Goal: Navigation & Orientation: Find specific page/section

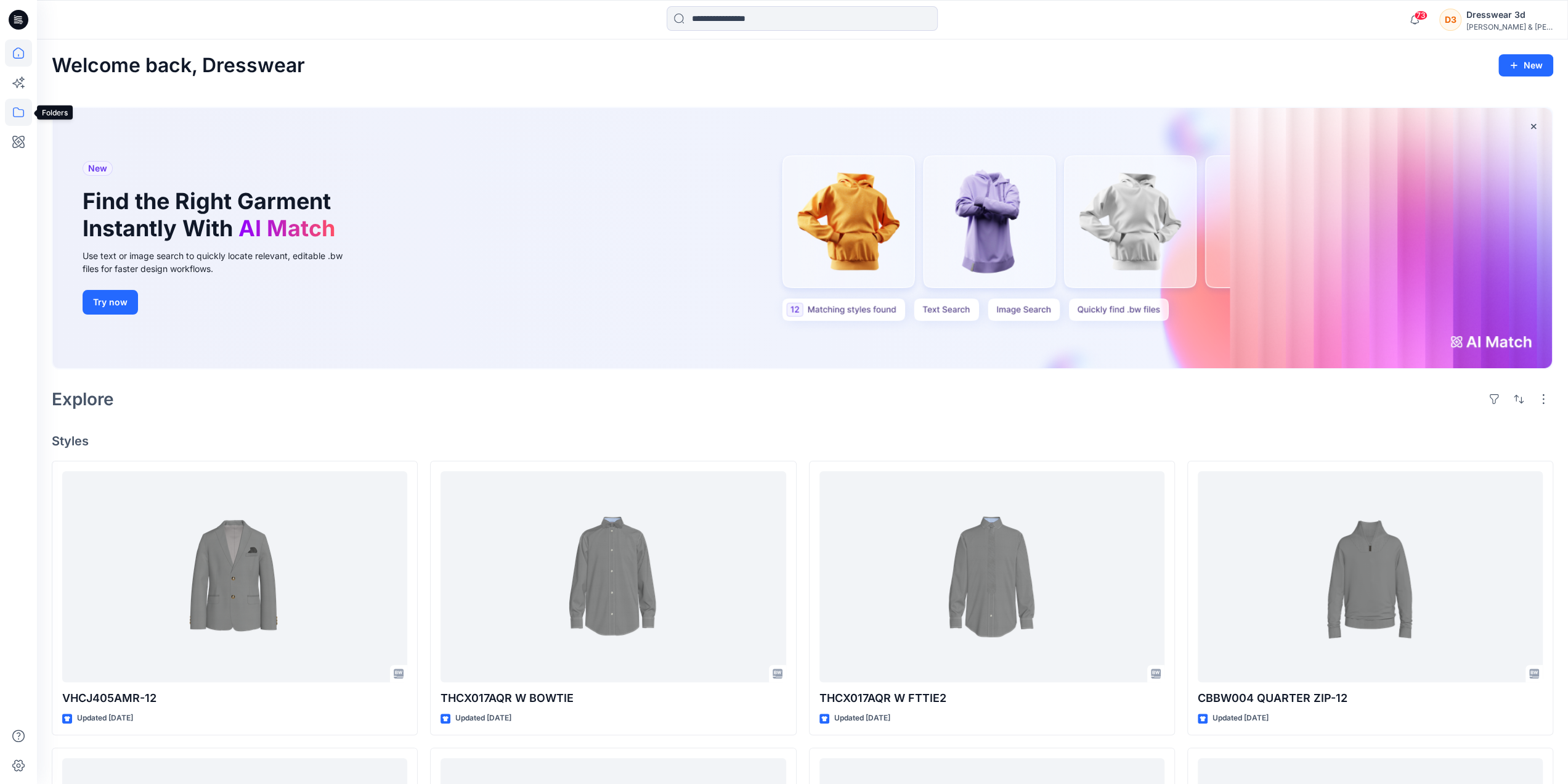
click at [14, 113] on icon at bounding box center [18, 112] width 28 height 28
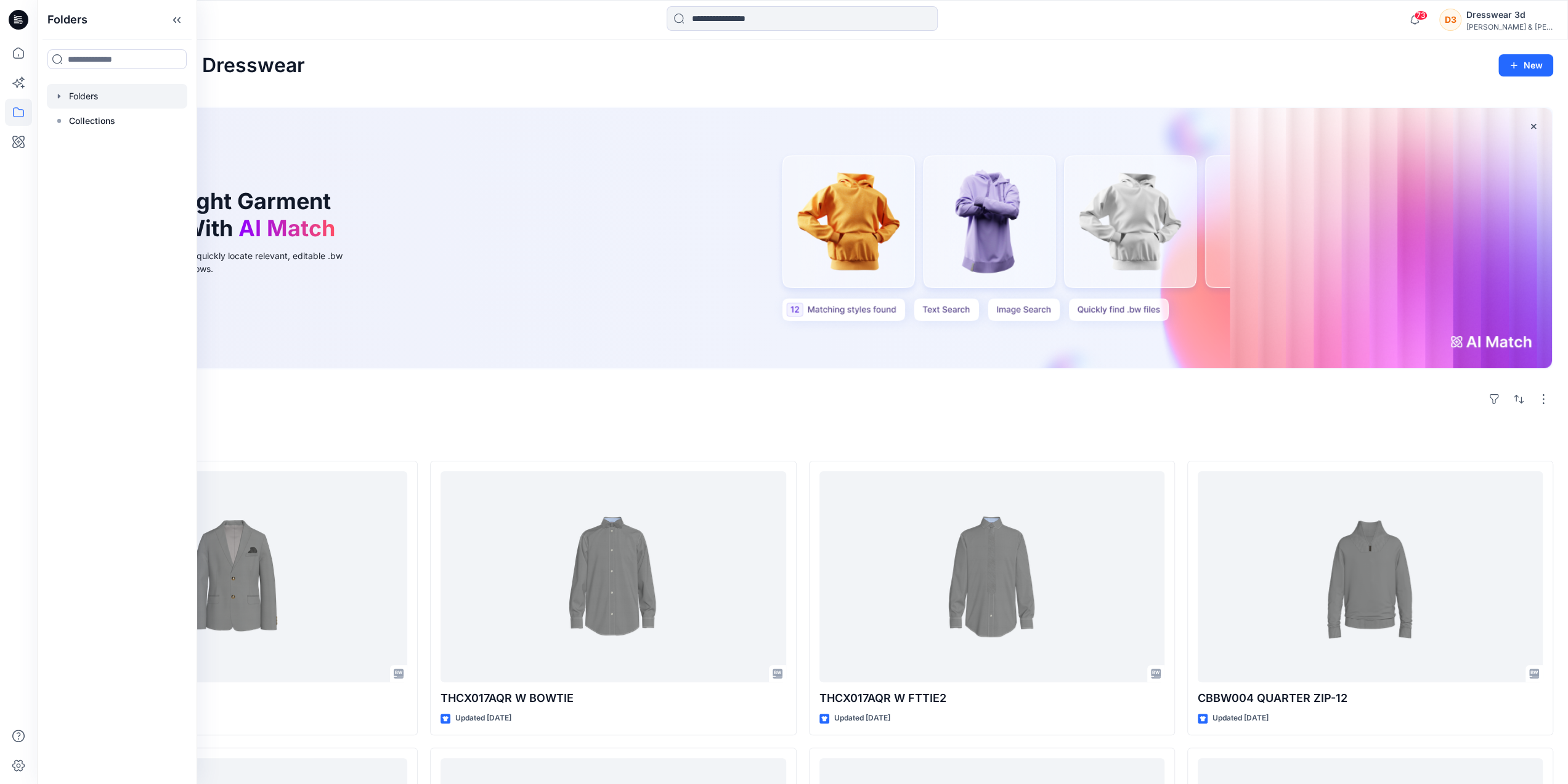
click at [86, 102] on div at bounding box center [117, 96] width 140 height 25
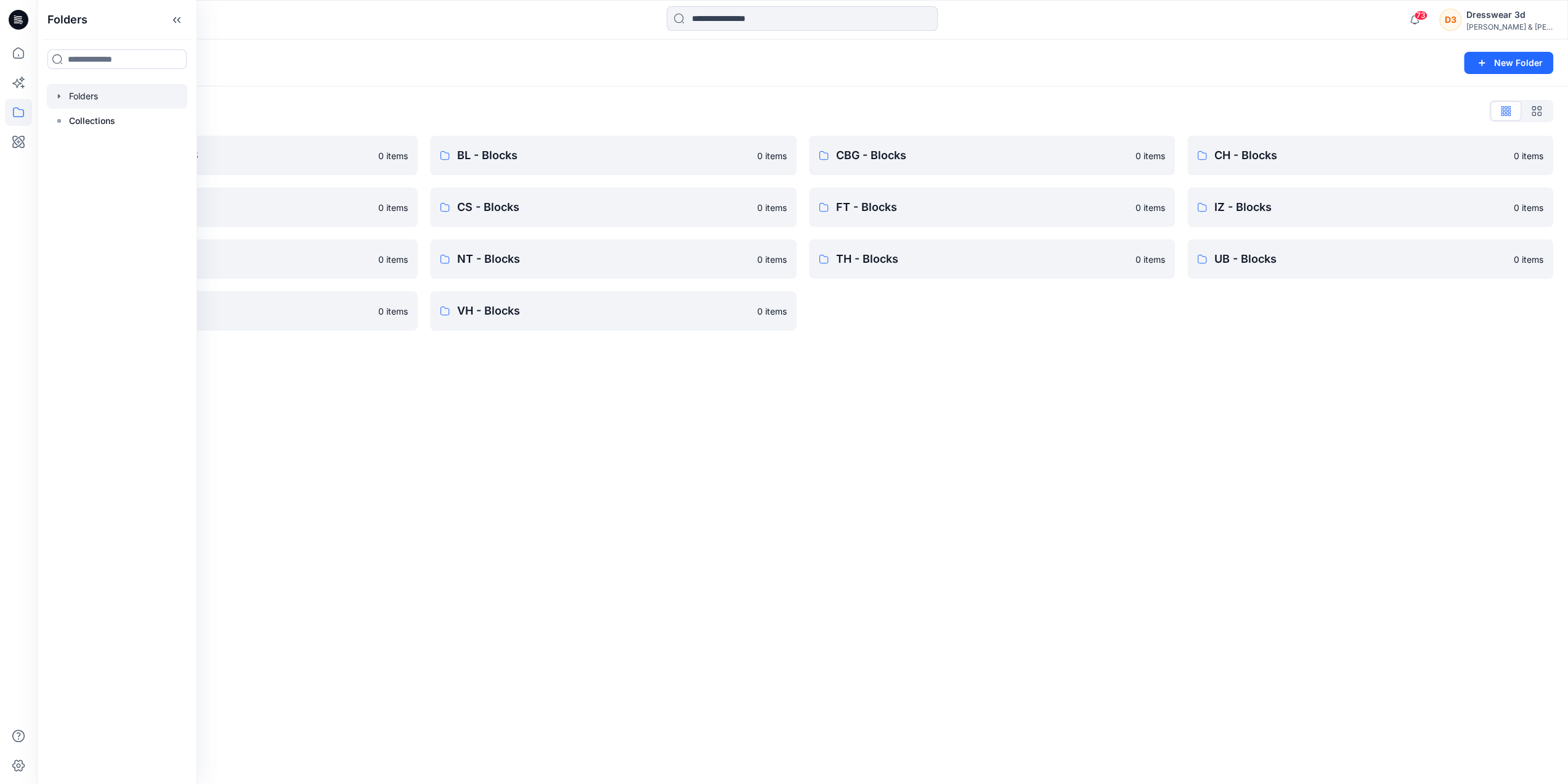
click at [534, 401] on div "Folders New Folder Folders List *DESIGN APPROVALS 0 items CK - Blocks 0 items I…" at bounding box center [802, 412] width 1531 height 744
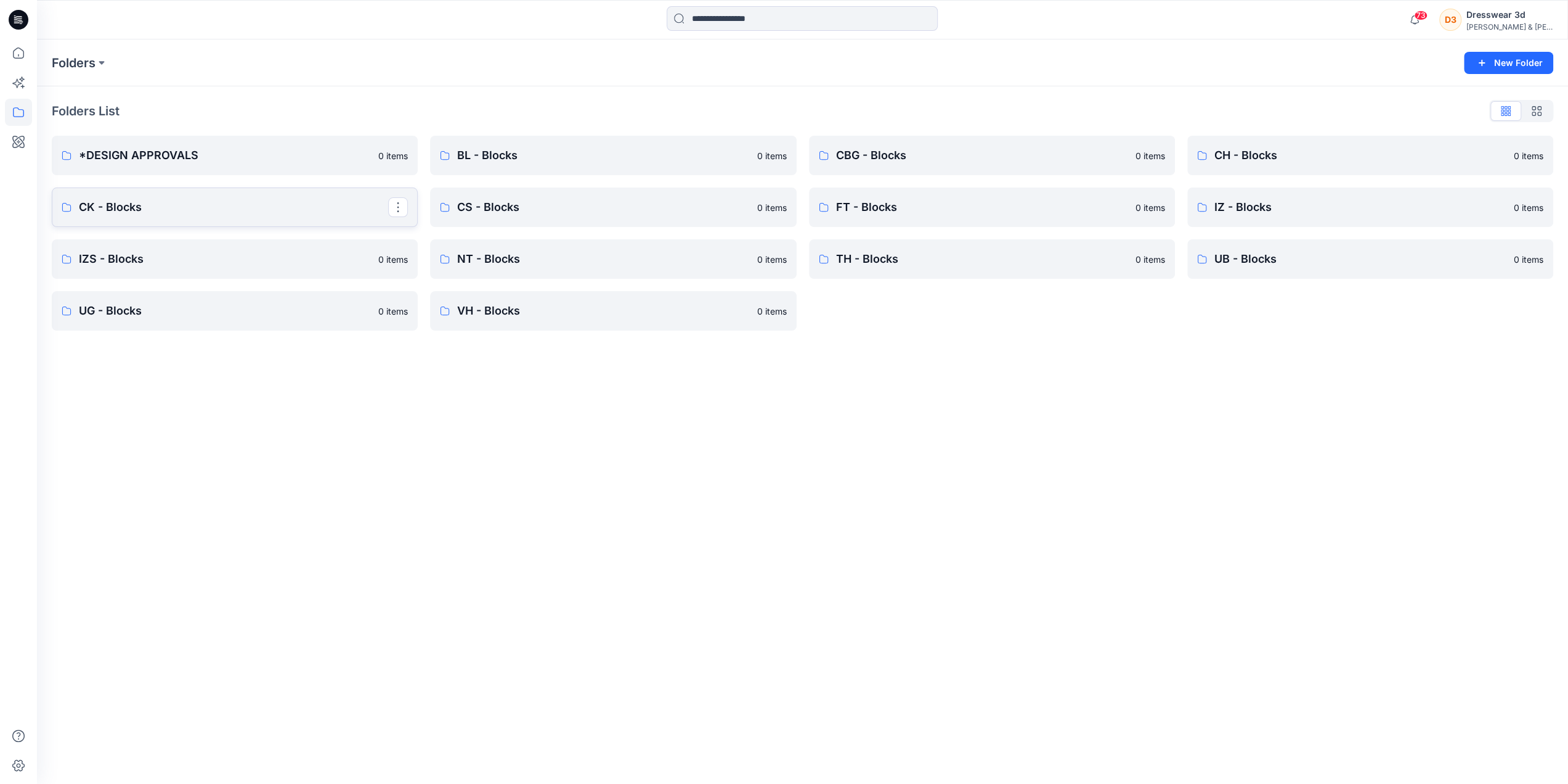
click at [141, 214] on p "CK - Blocks" at bounding box center [233, 207] width 309 height 17
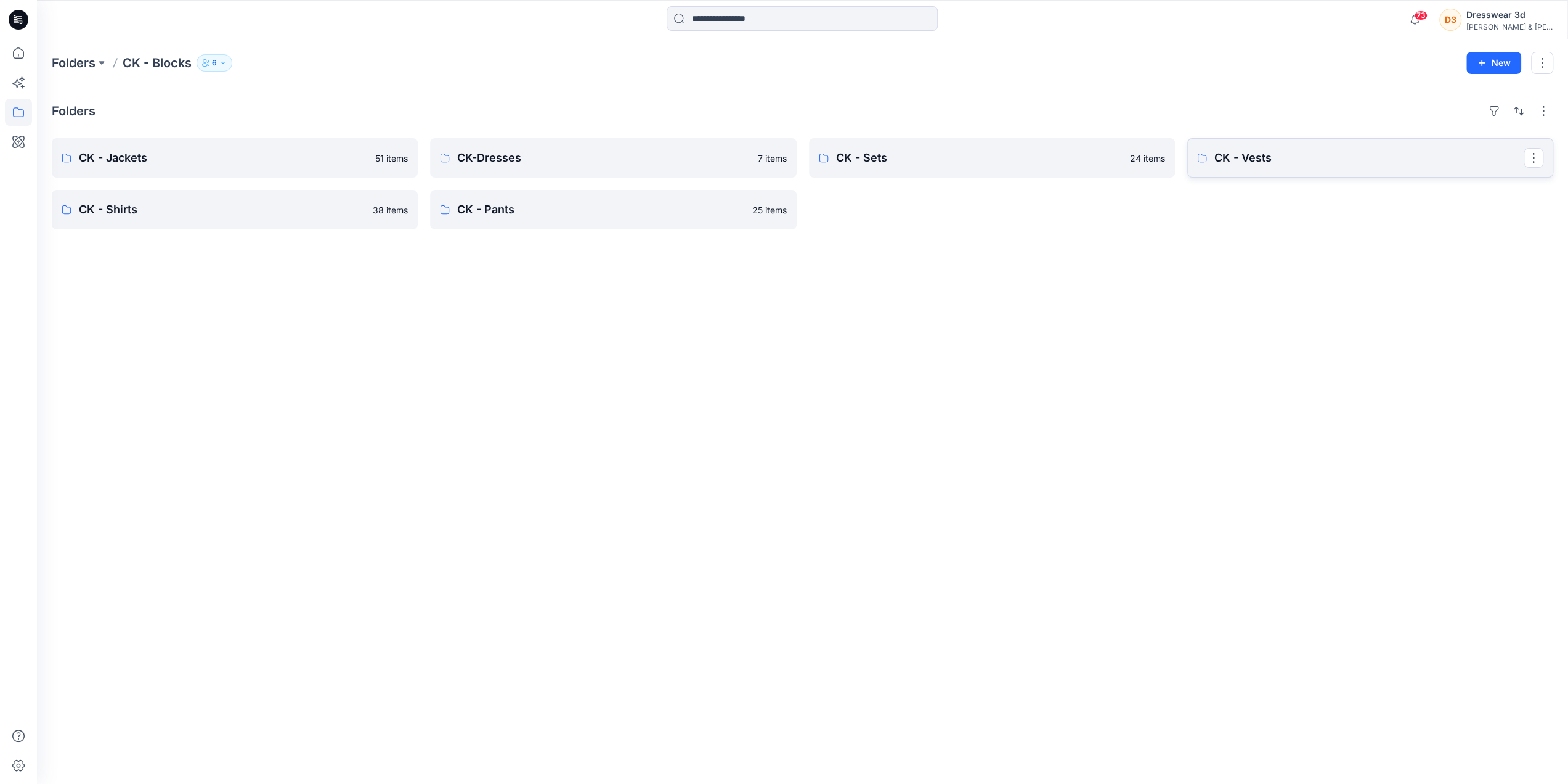
click at [1281, 157] on p "CK - Vests" at bounding box center [1369, 158] width 309 height 17
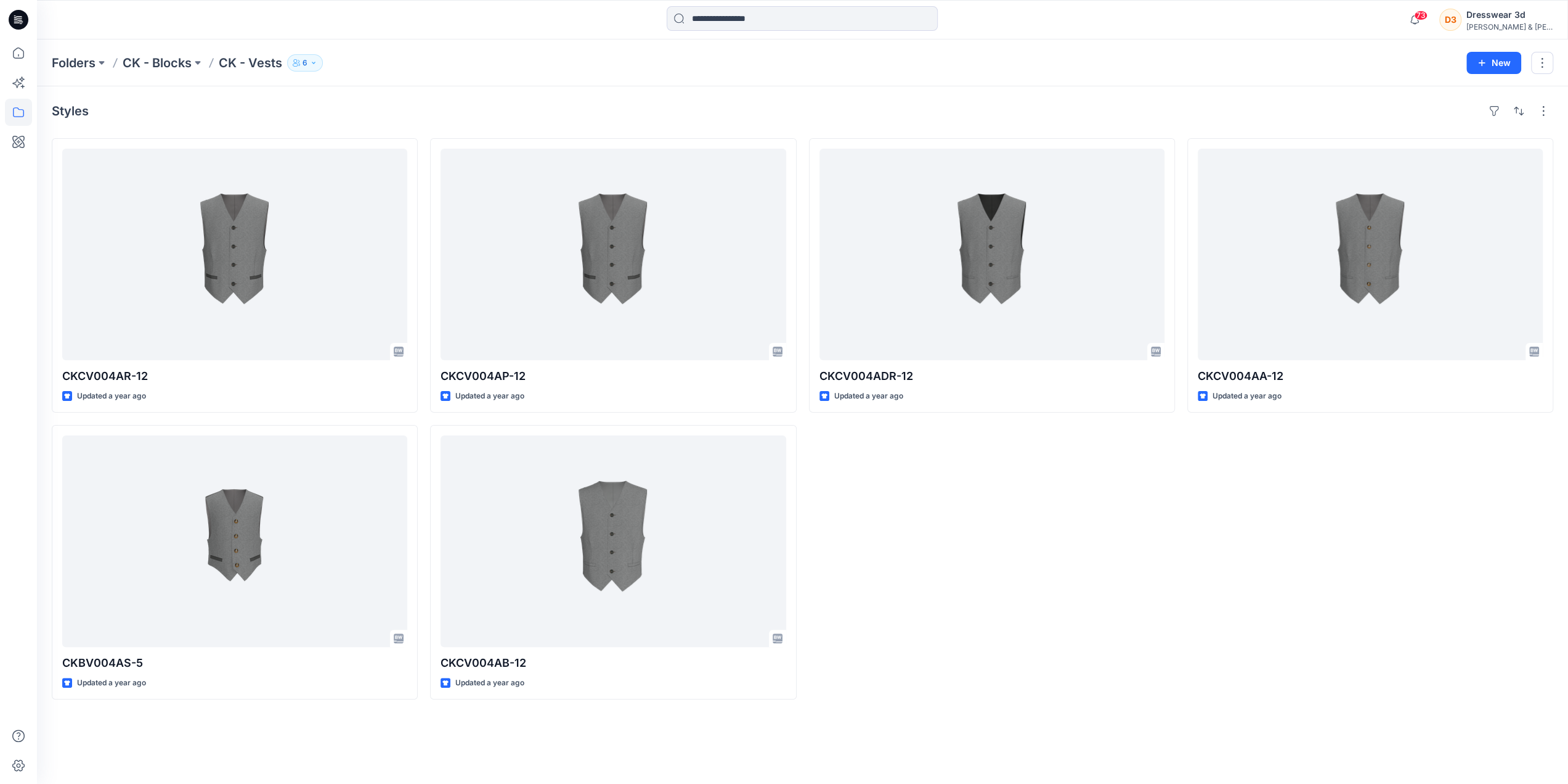
click at [949, 609] on div "CKCV004ADR-12 Updated a year ago" at bounding box center [992, 419] width 366 height 561
click at [180, 64] on p "CK - Blocks" at bounding box center [157, 63] width 69 height 17
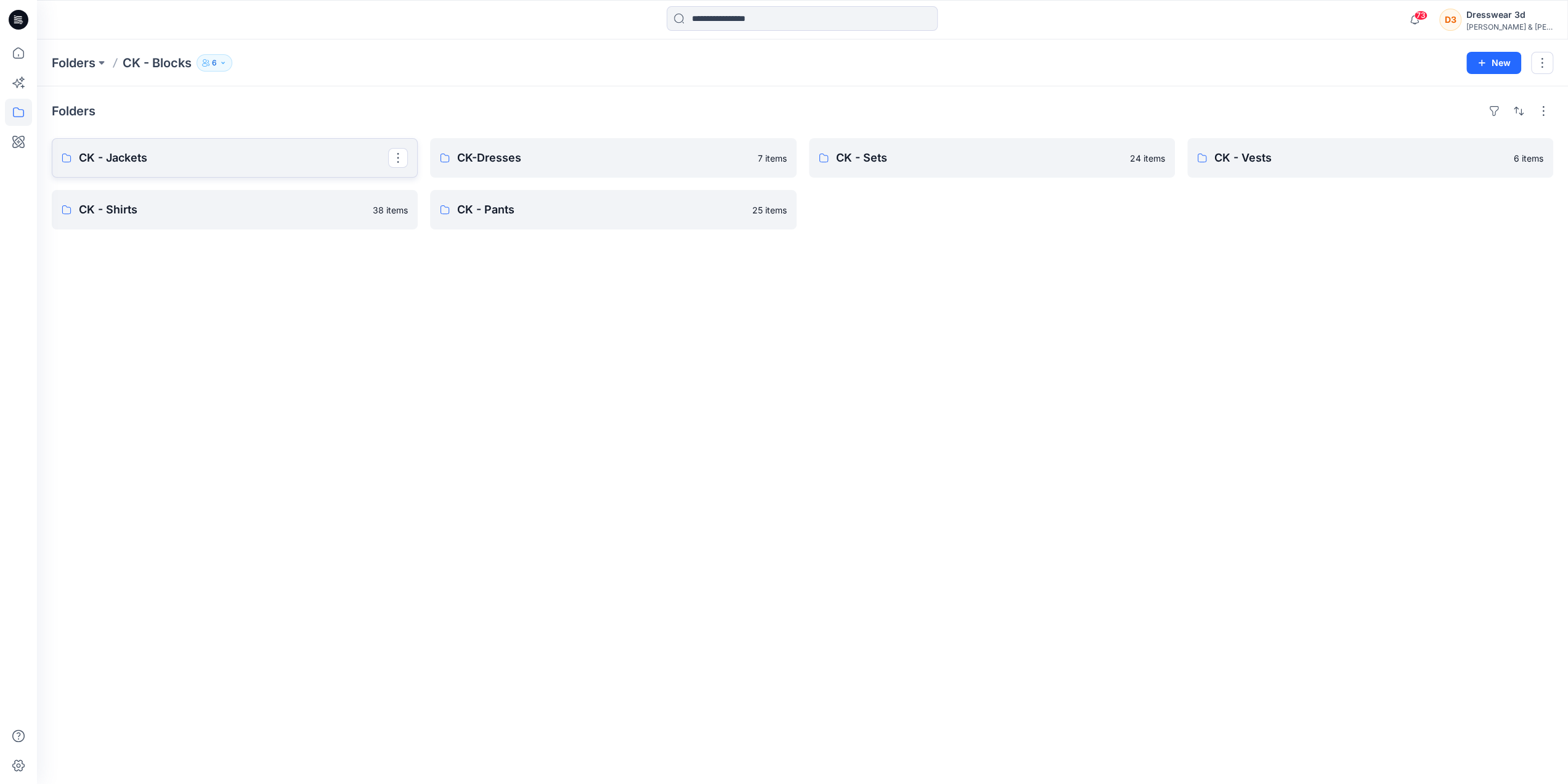
click at [270, 166] on link "CK - Jackets" at bounding box center [235, 159] width 366 height 40
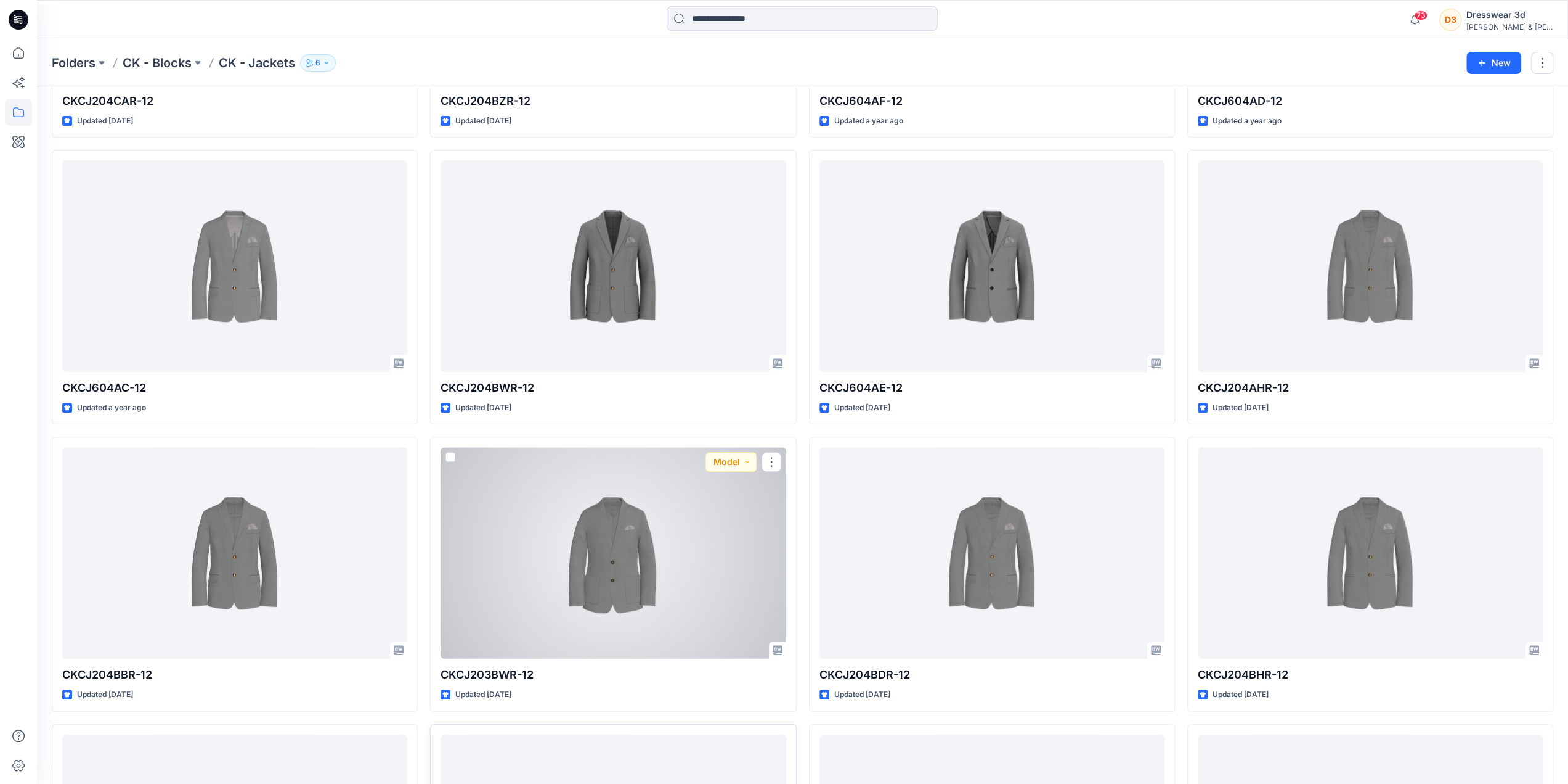
scroll to position [583, 0]
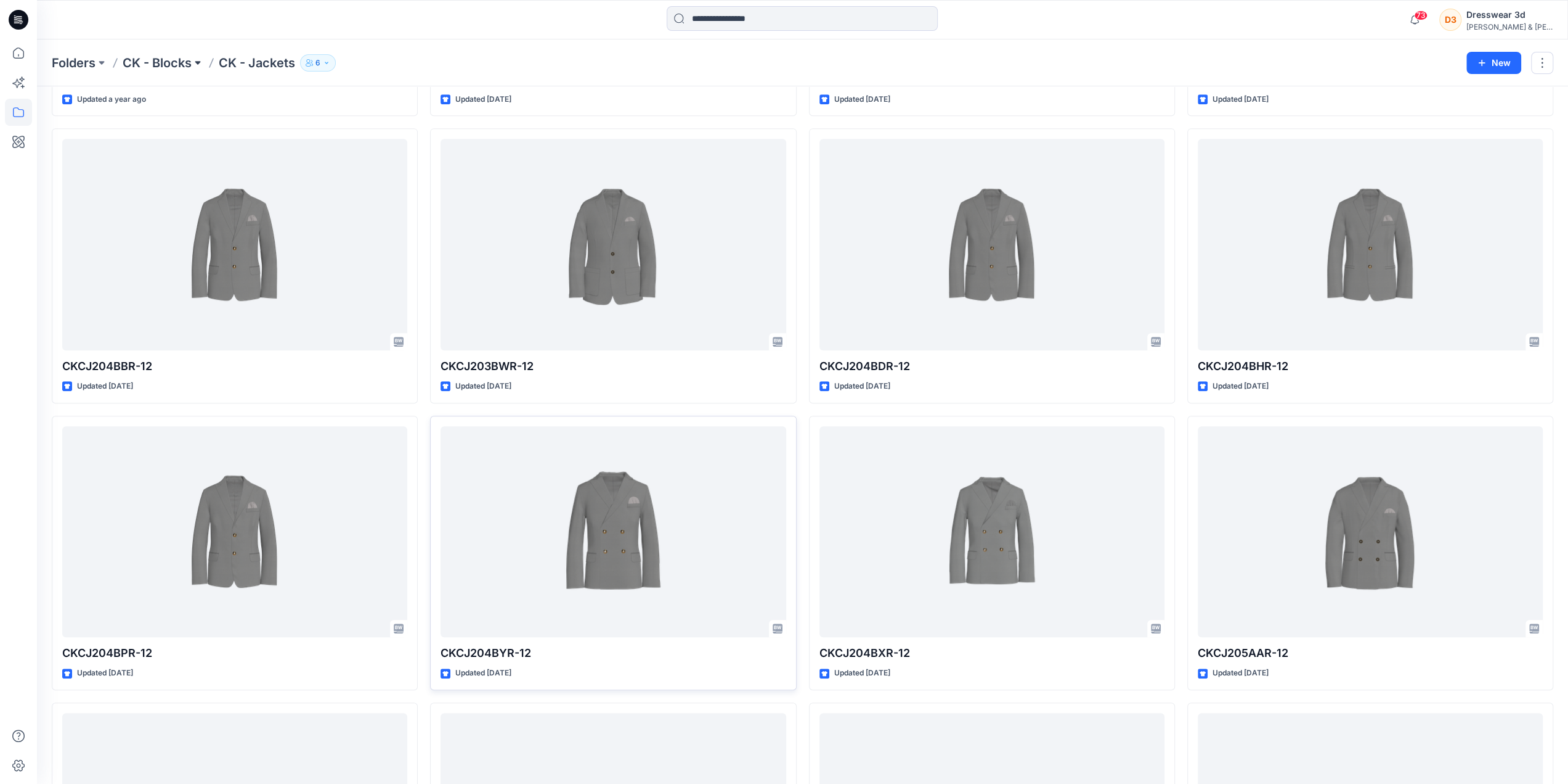
click at [193, 63] on button at bounding box center [197, 63] width 12 height 17
click at [151, 246] on p "CK - Vests" at bounding box center [139, 250] width 43 height 15
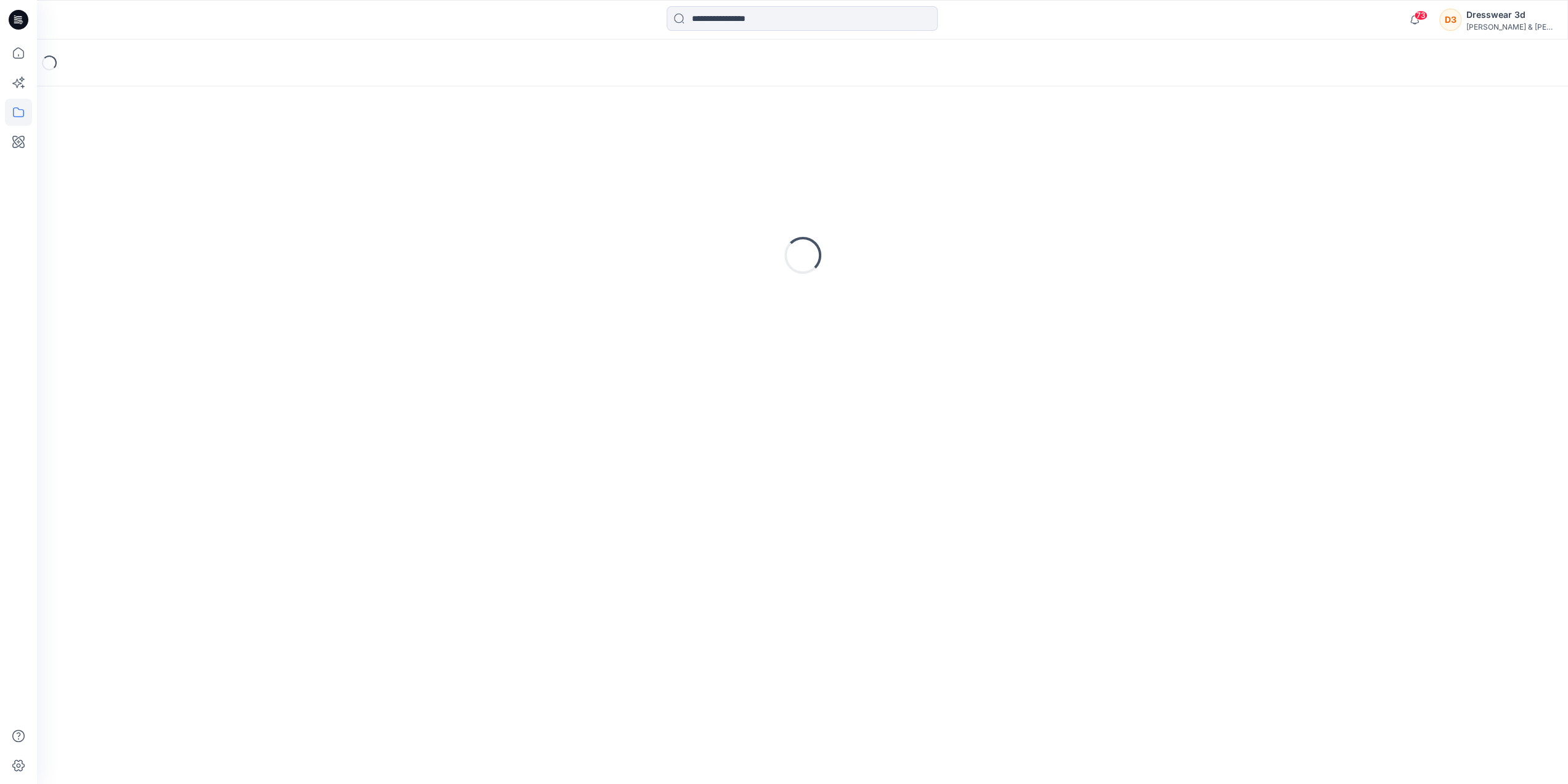
scroll to position [15, 0]
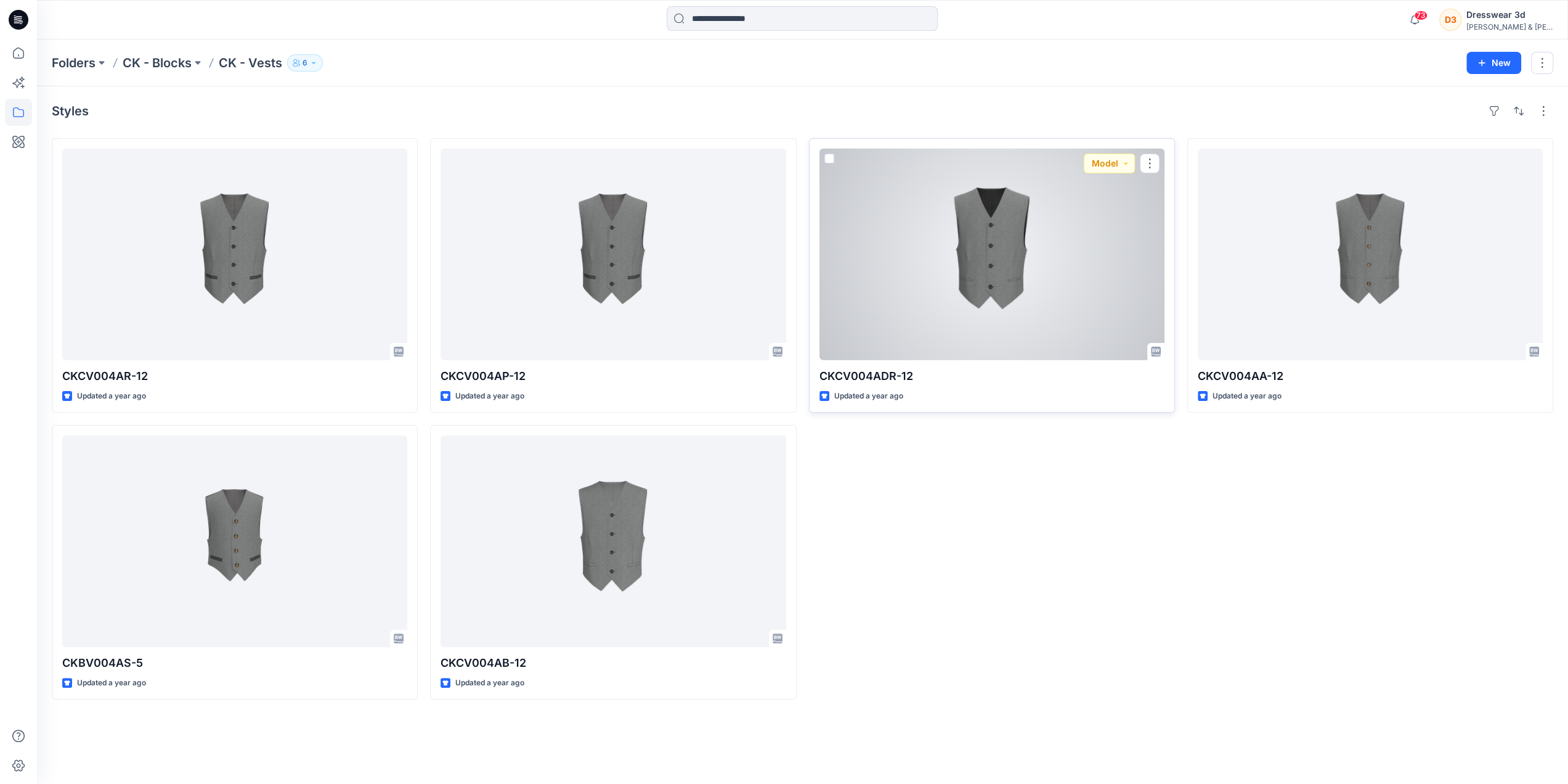
click at [1000, 266] on div at bounding box center [992, 254] width 345 height 212
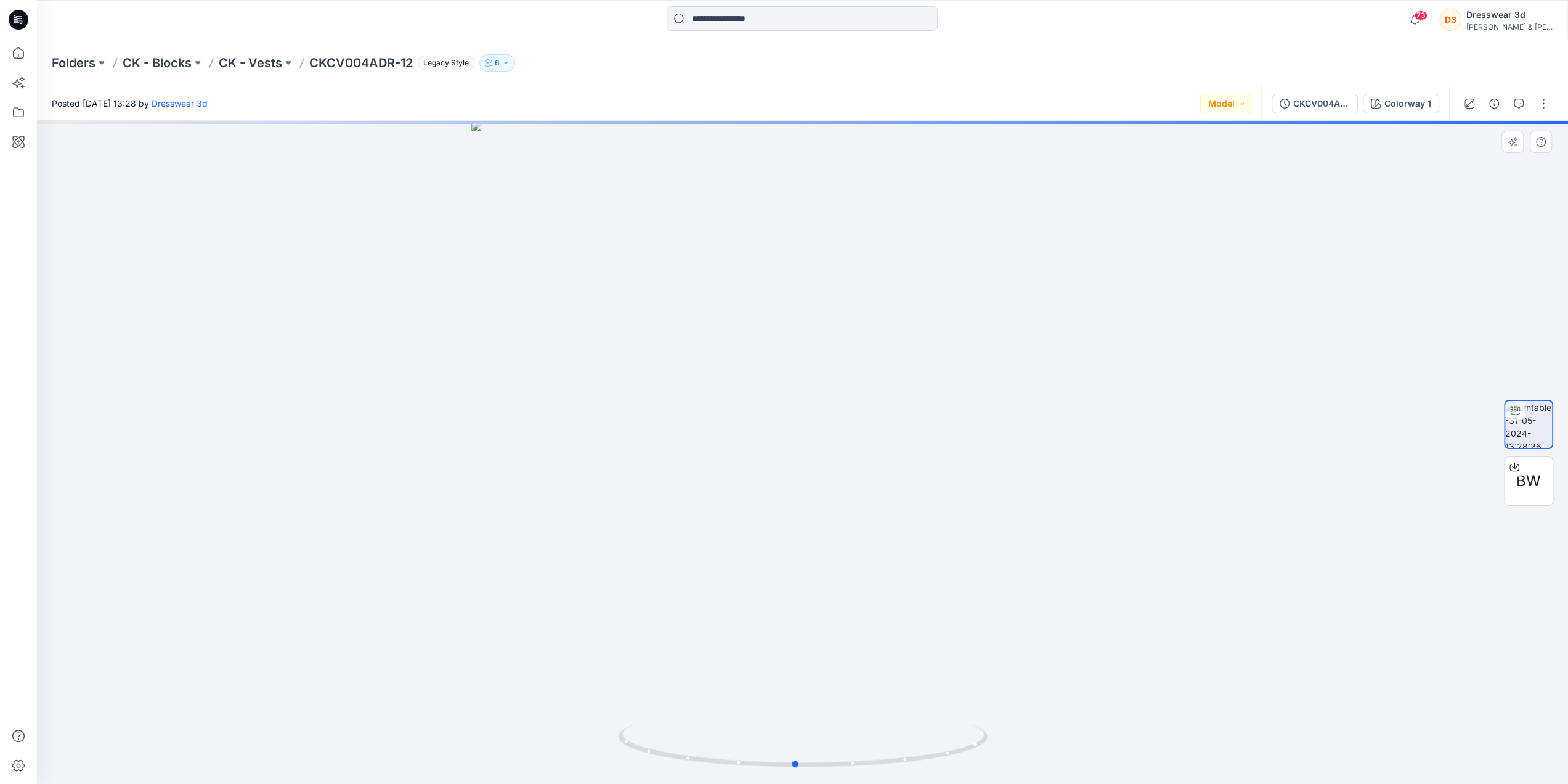
drag, startPoint x: 839, startPoint y: 476, endPoint x: 832, endPoint y: 497, distance: 22.1
click at [832, 497] on div at bounding box center [802, 452] width 1531 height 663
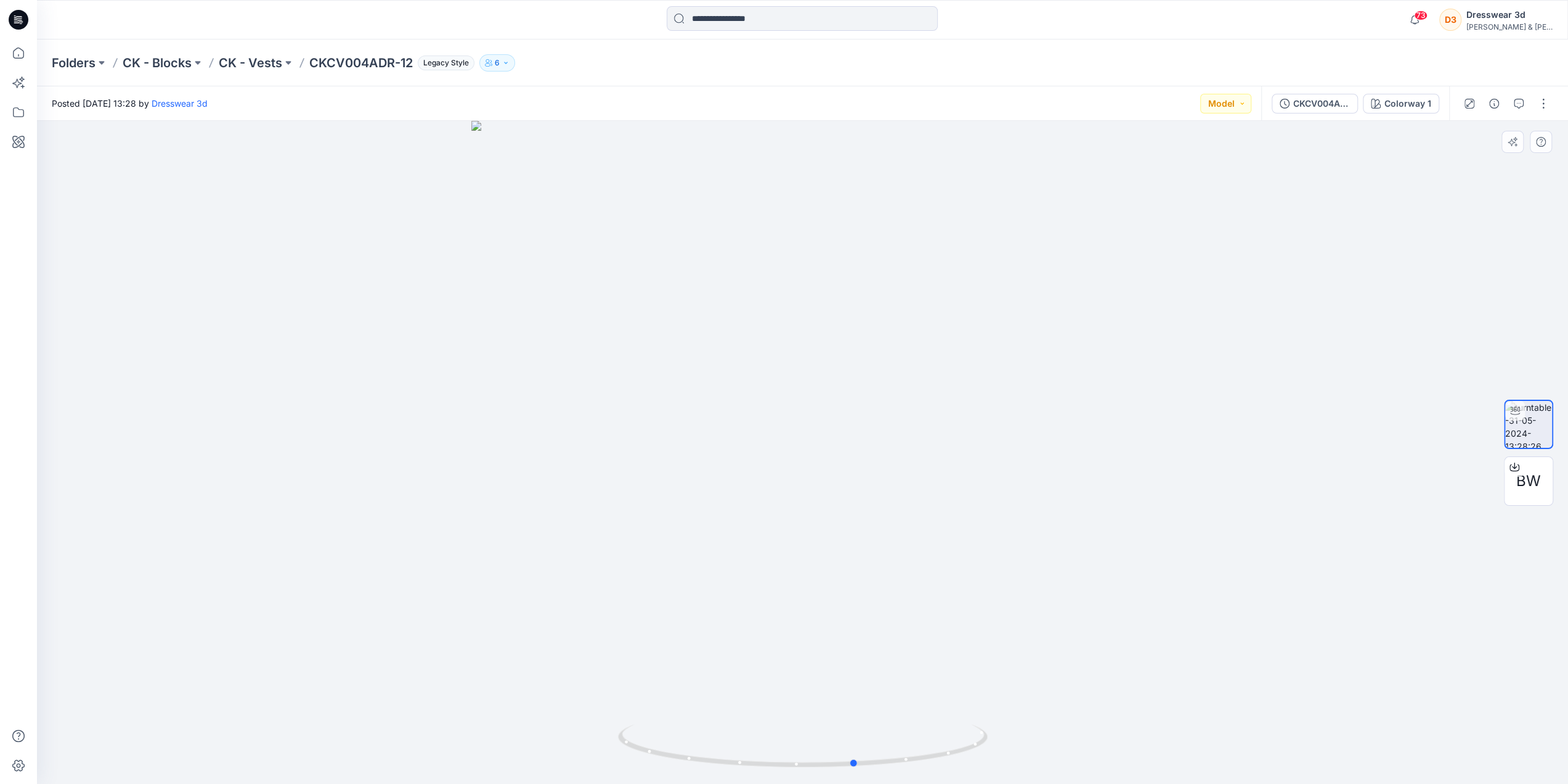
drag, startPoint x: 912, startPoint y: 493, endPoint x: 602, endPoint y: 506, distance: 310.3
click at [602, 506] on div at bounding box center [802, 452] width 1531 height 663
click at [266, 64] on p "CK - Vests" at bounding box center [250, 63] width 64 height 17
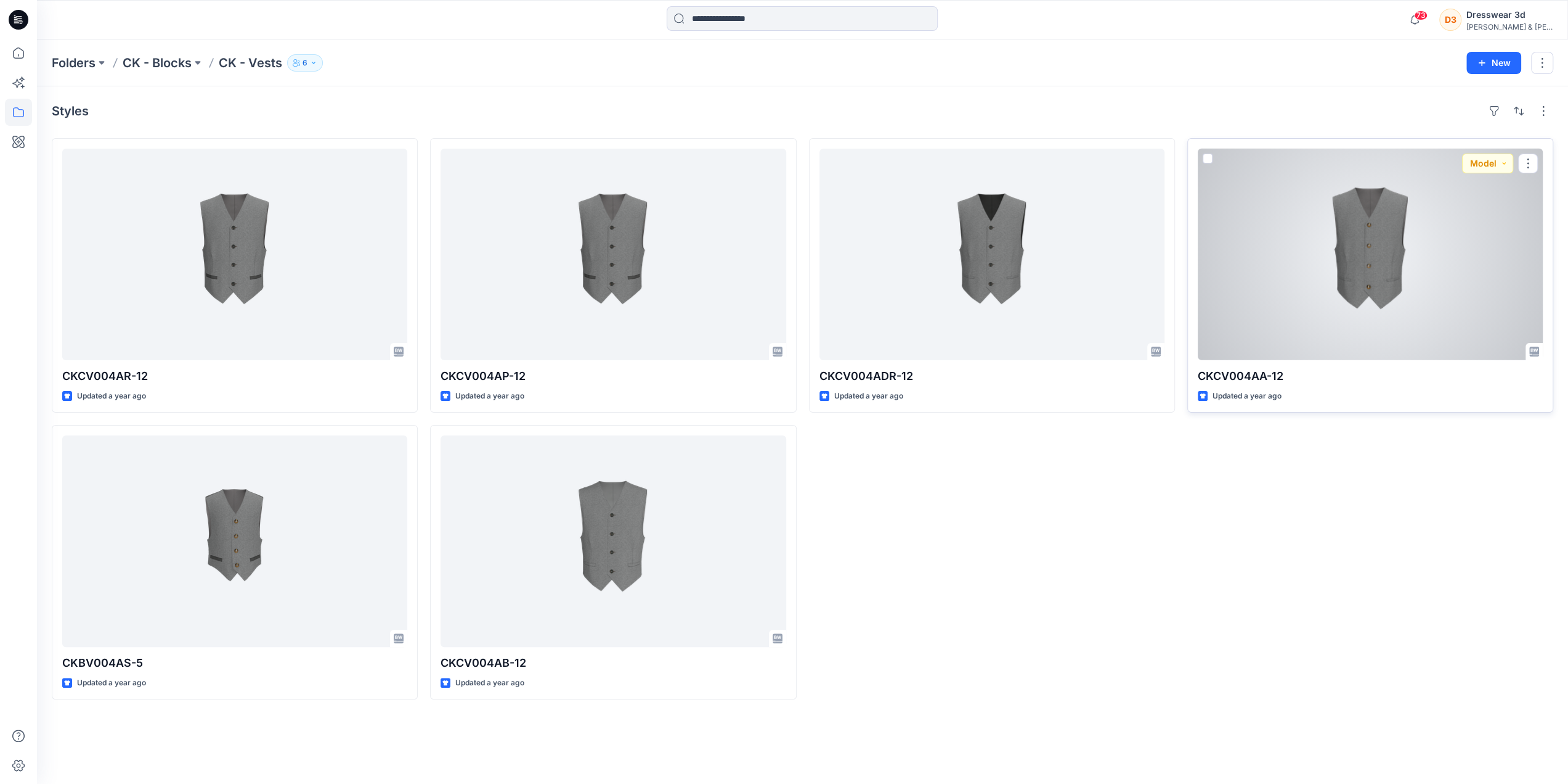
click at [1394, 269] on div at bounding box center [1371, 254] width 345 height 212
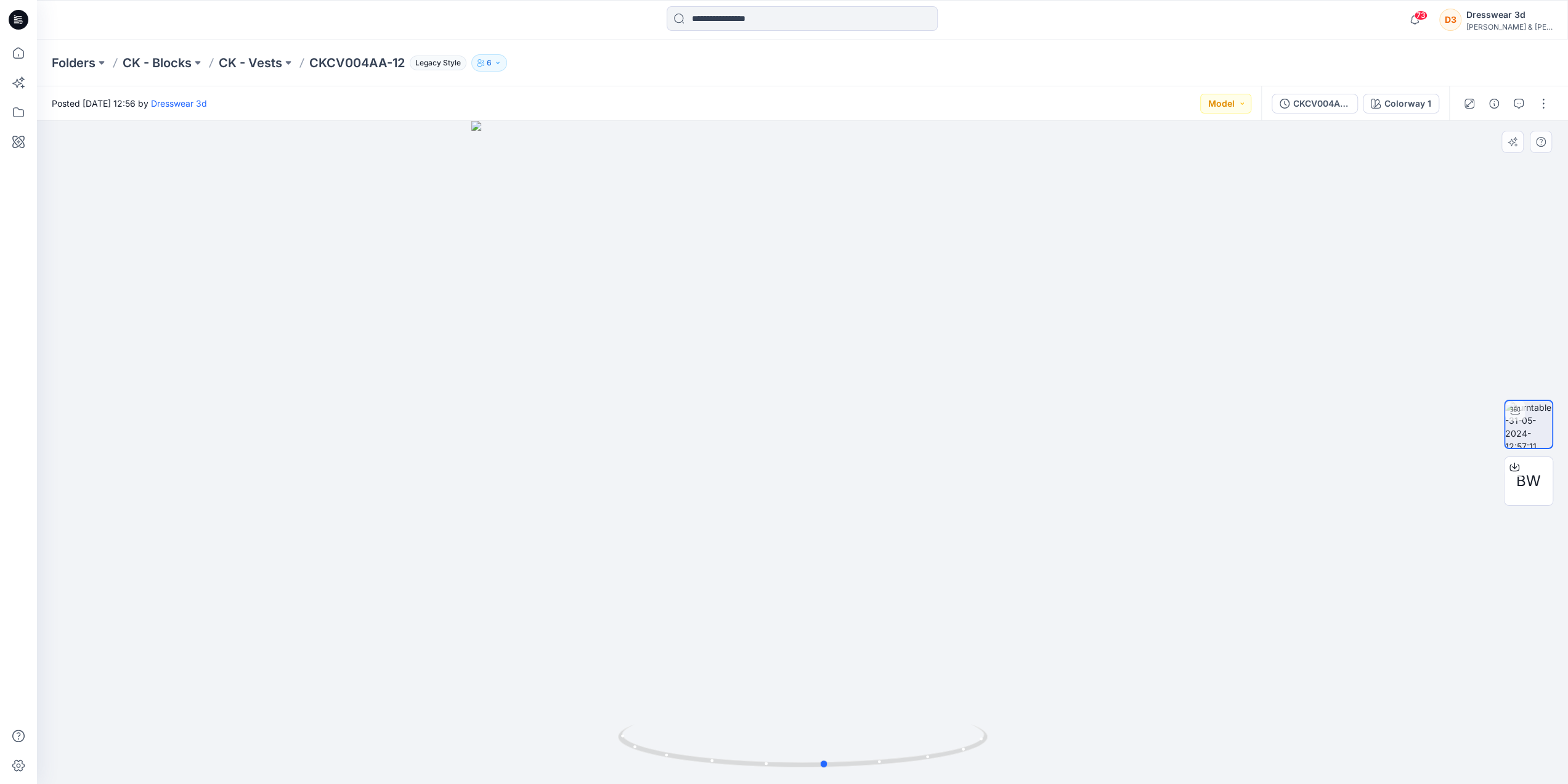
drag, startPoint x: 897, startPoint y: 481, endPoint x: 549, endPoint y: 497, distance: 348.4
click at [549, 497] on div at bounding box center [802, 452] width 1531 height 663
click at [259, 63] on p "CK - Vests" at bounding box center [250, 63] width 64 height 17
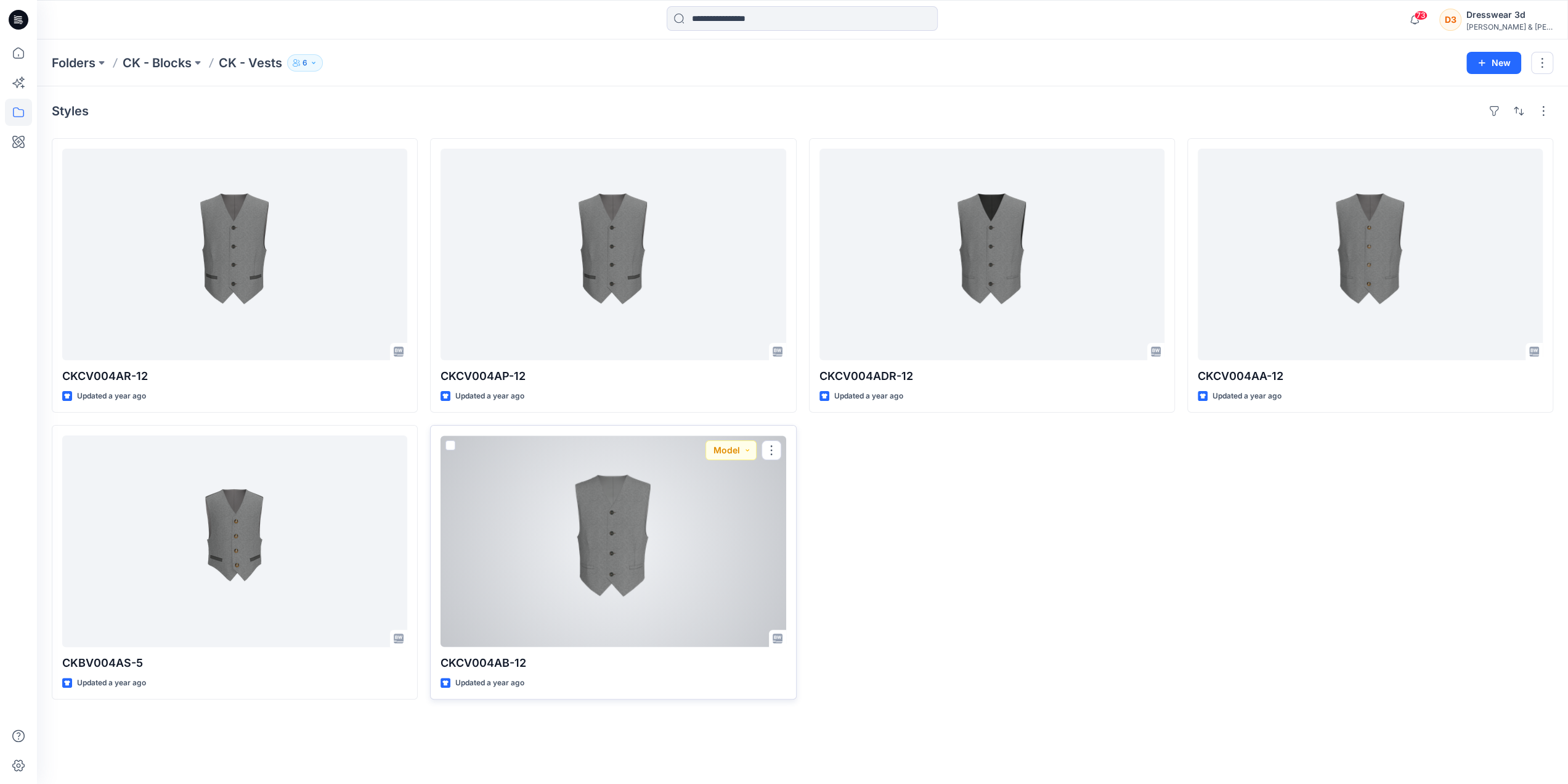
click at [607, 553] on div at bounding box center [613, 541] width 345 height 212
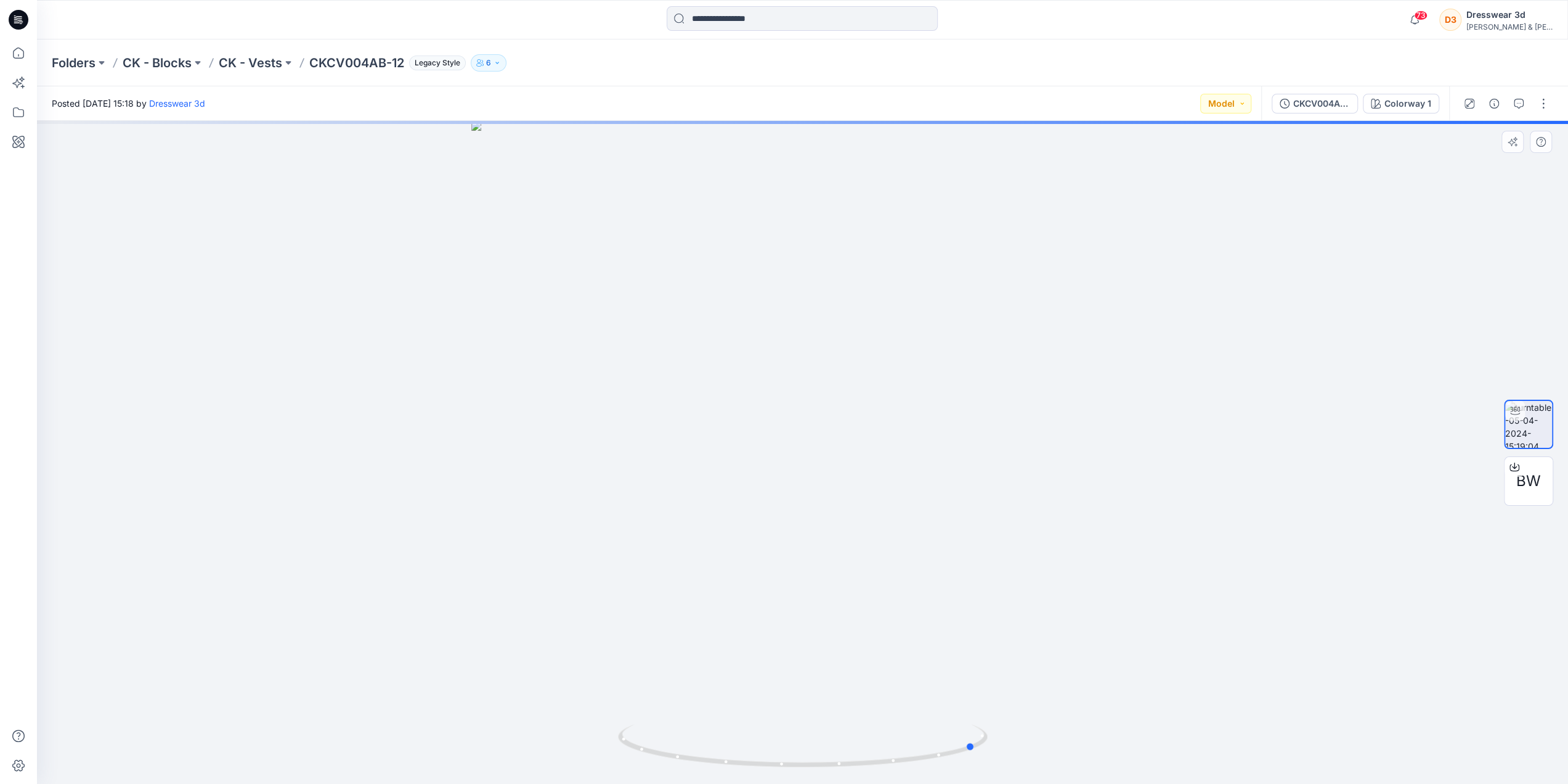
drag, startPoint x: 880, startPoint y: 471, endPoint x: 684, endPoint y: 484, distance: 196.4
click at [684, 484] on div at bounding box center [802, 452] width 1531 height 663
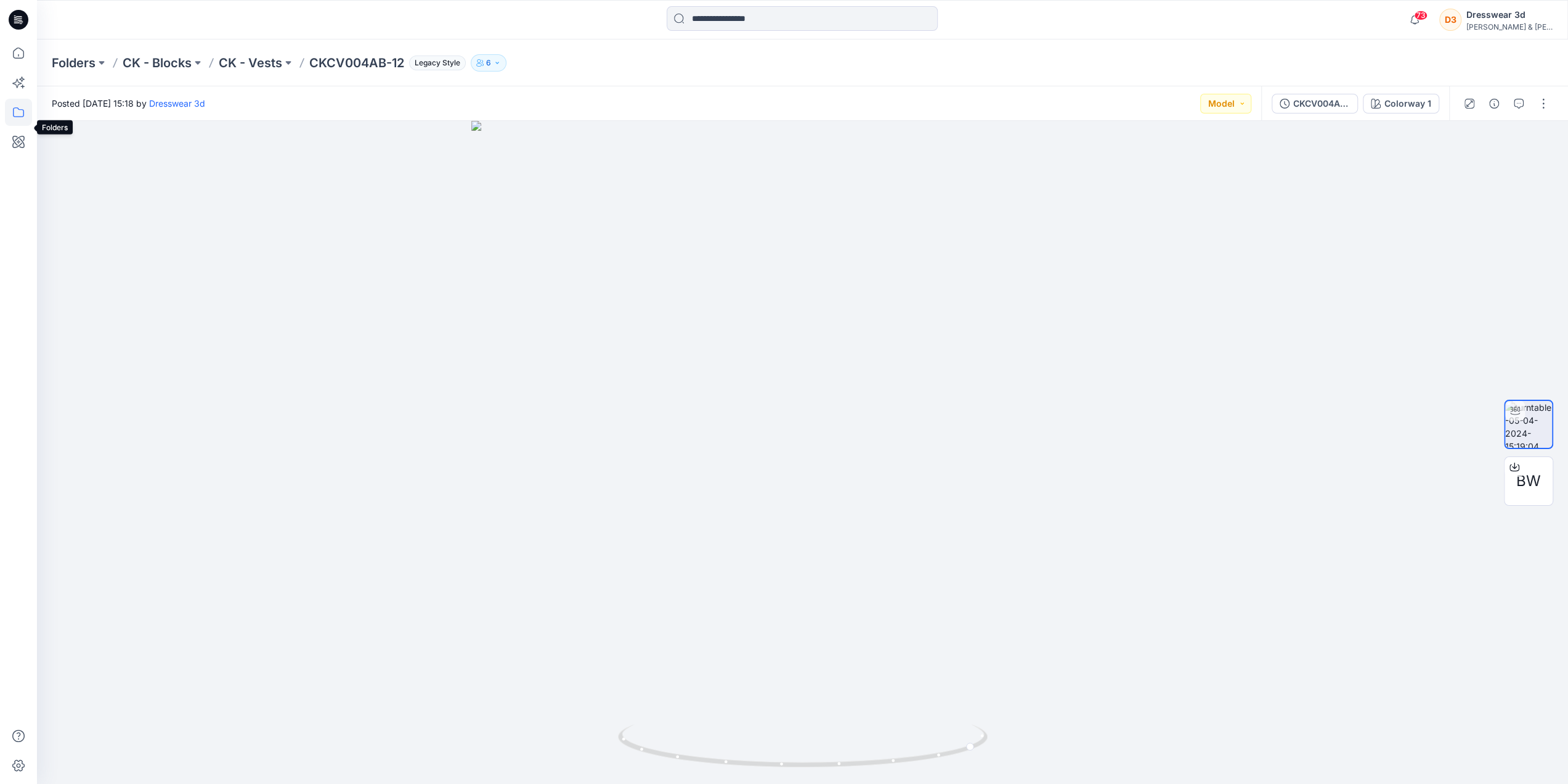
click at [18, 113] on icon at bounding box center [18, 112] width 28 height 28
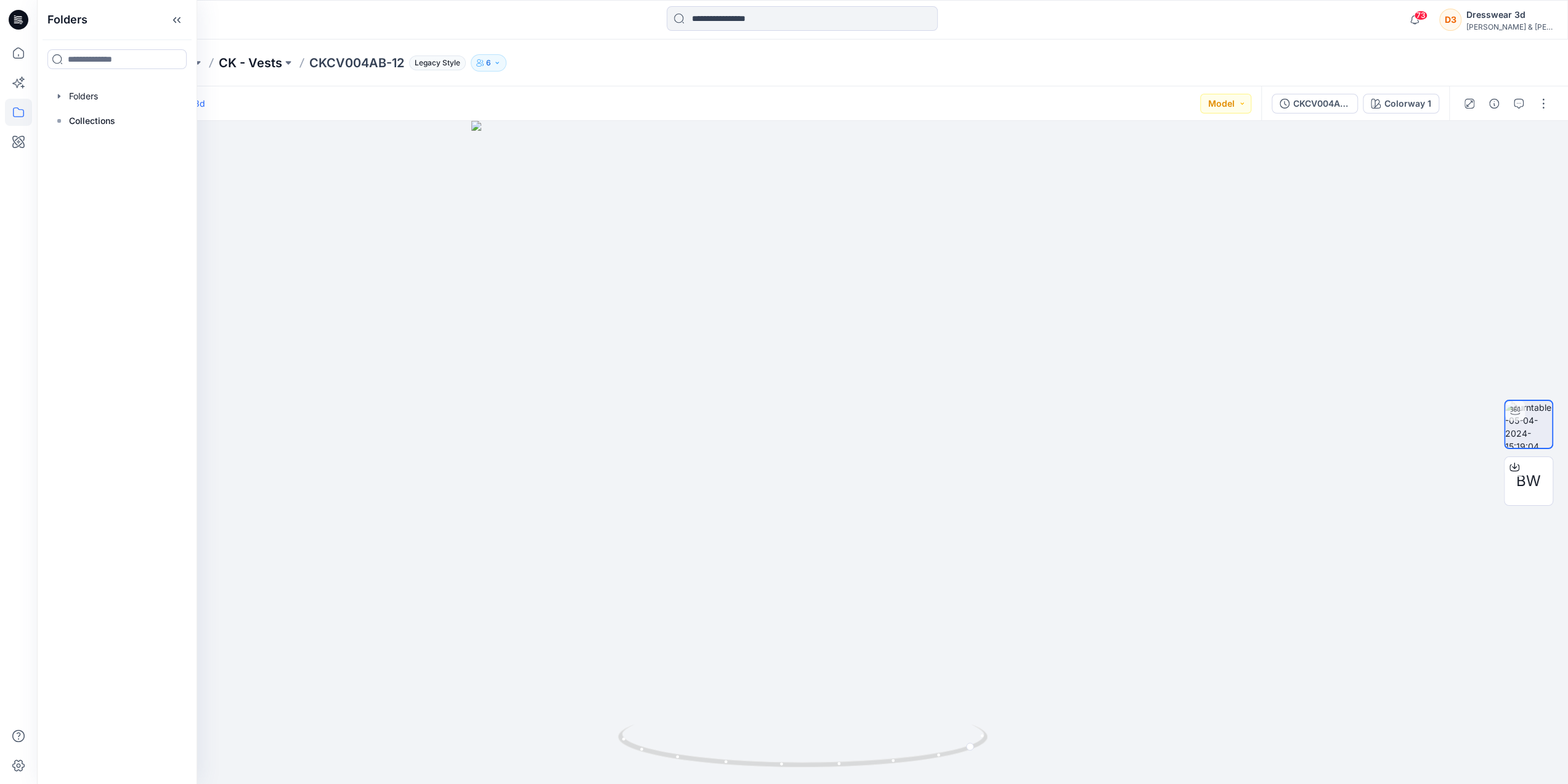
click at [277, 62] on p "CK - Vests" at bounding box center [250, 63] width 64 height 17
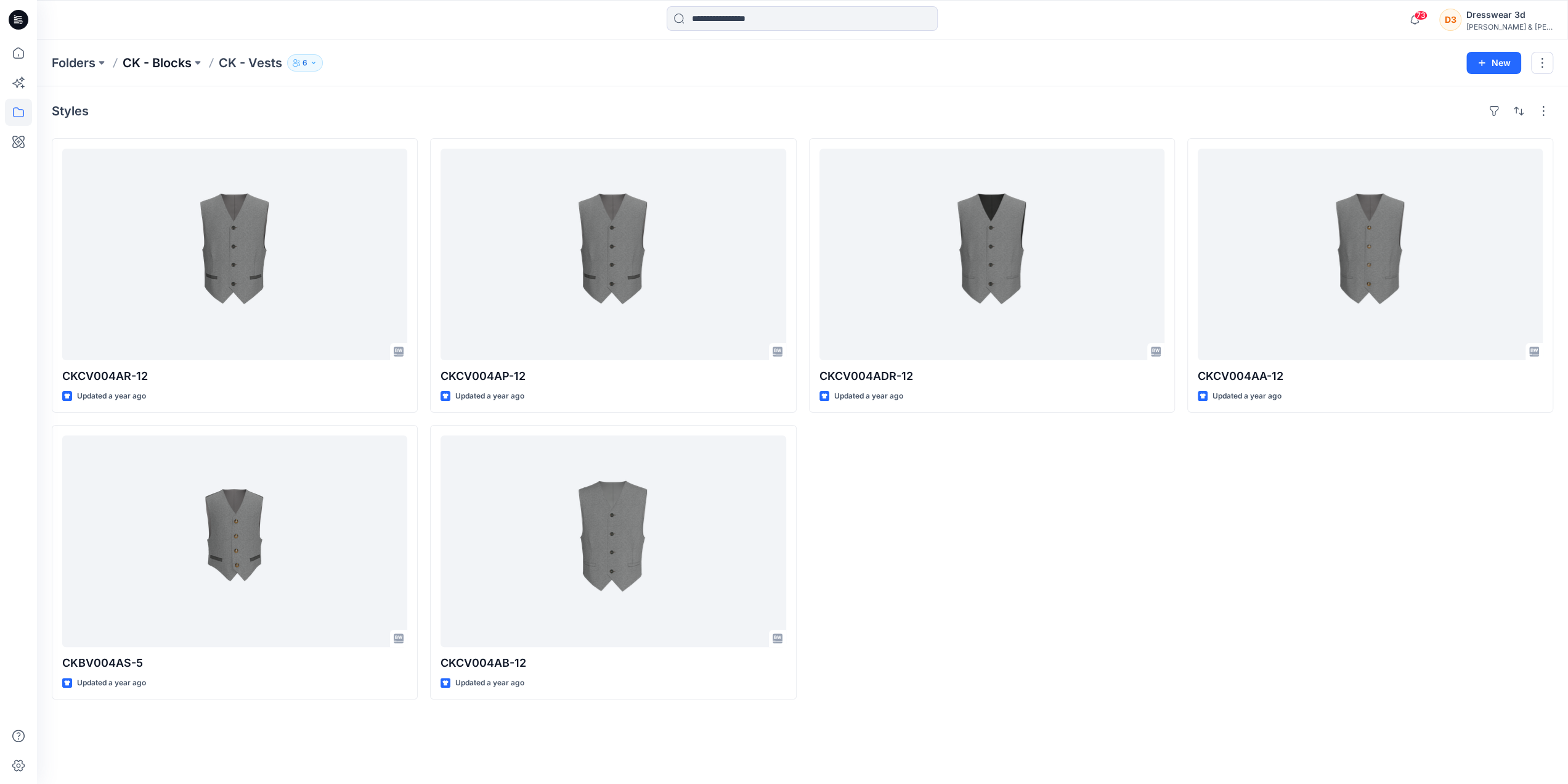
click at [143, 60] on p "CK - Blocks" at bounding box center [157, 63] width 69 height 17
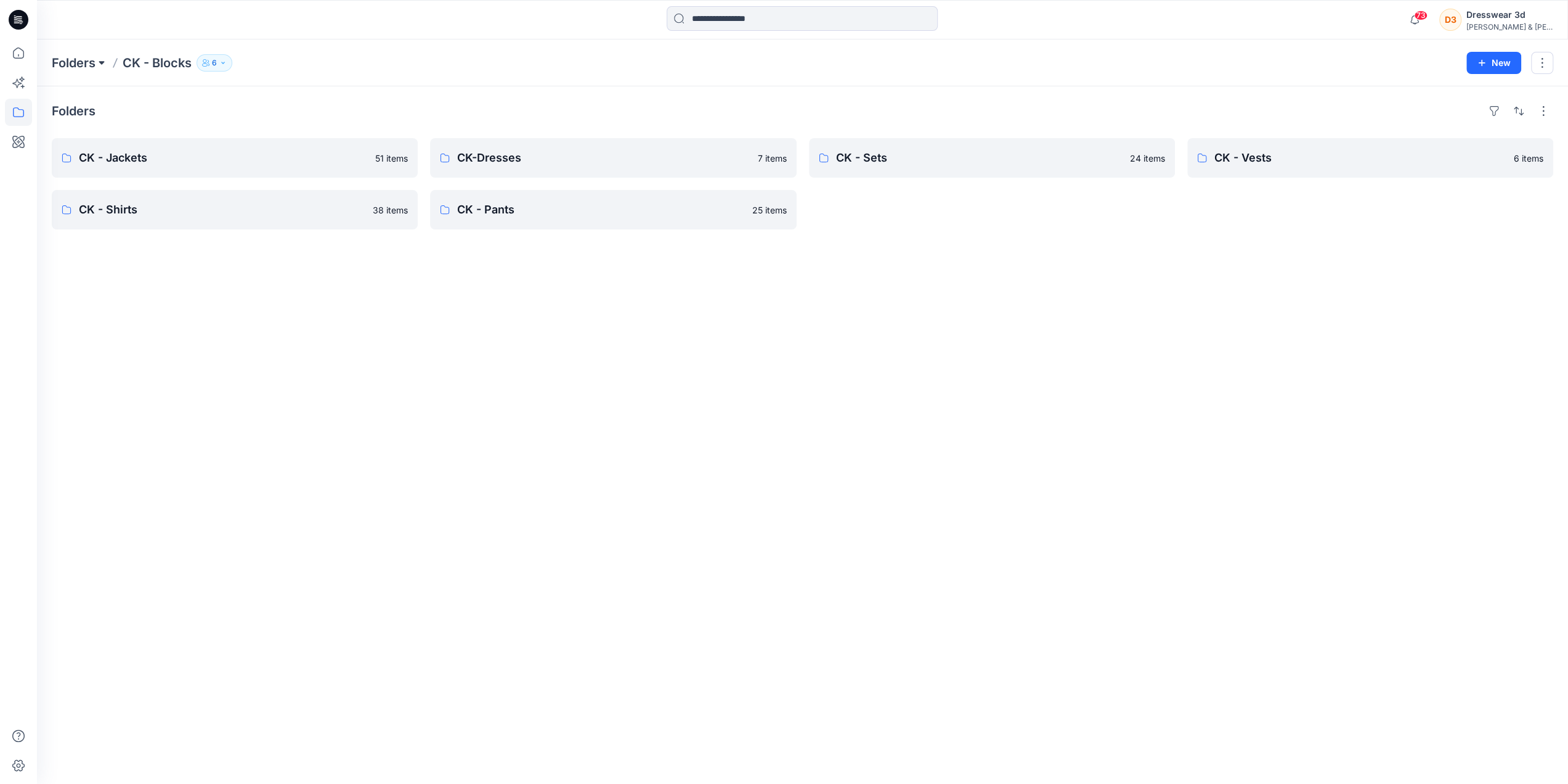
click at [96, 65] on button at bounding box center [101, 63] width 12 height 17
click at [99, 236] on p "FT - Blocks" at bounding box center [84, 237] width 46 height 15
click at [1423, 196] on button "Show More" at bounding box center [1371, 210] width 366 height 40
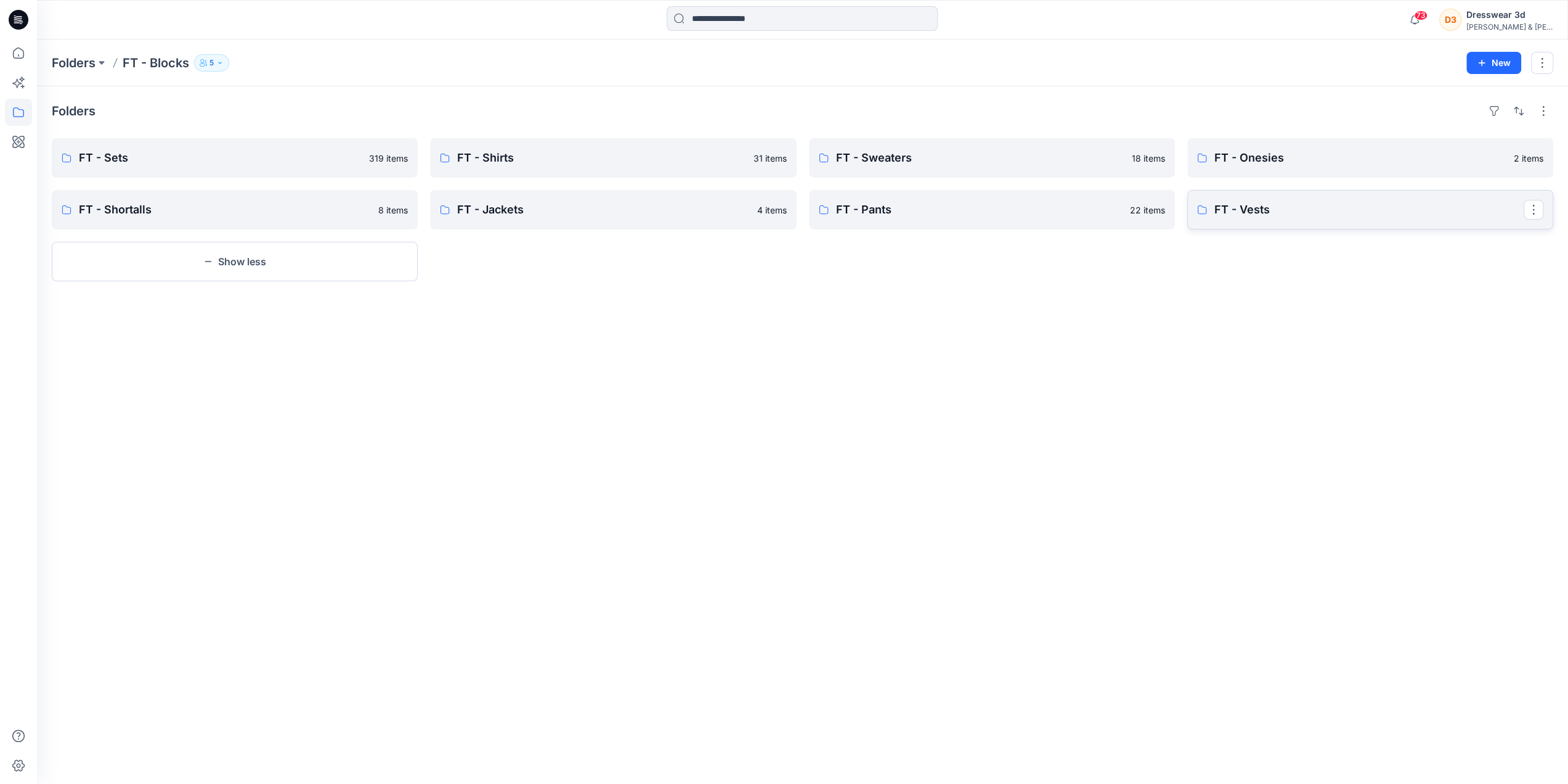
click at [1242, 201] on p "FT - Vests" at bounding box center [1369, 210] width 309 height 17
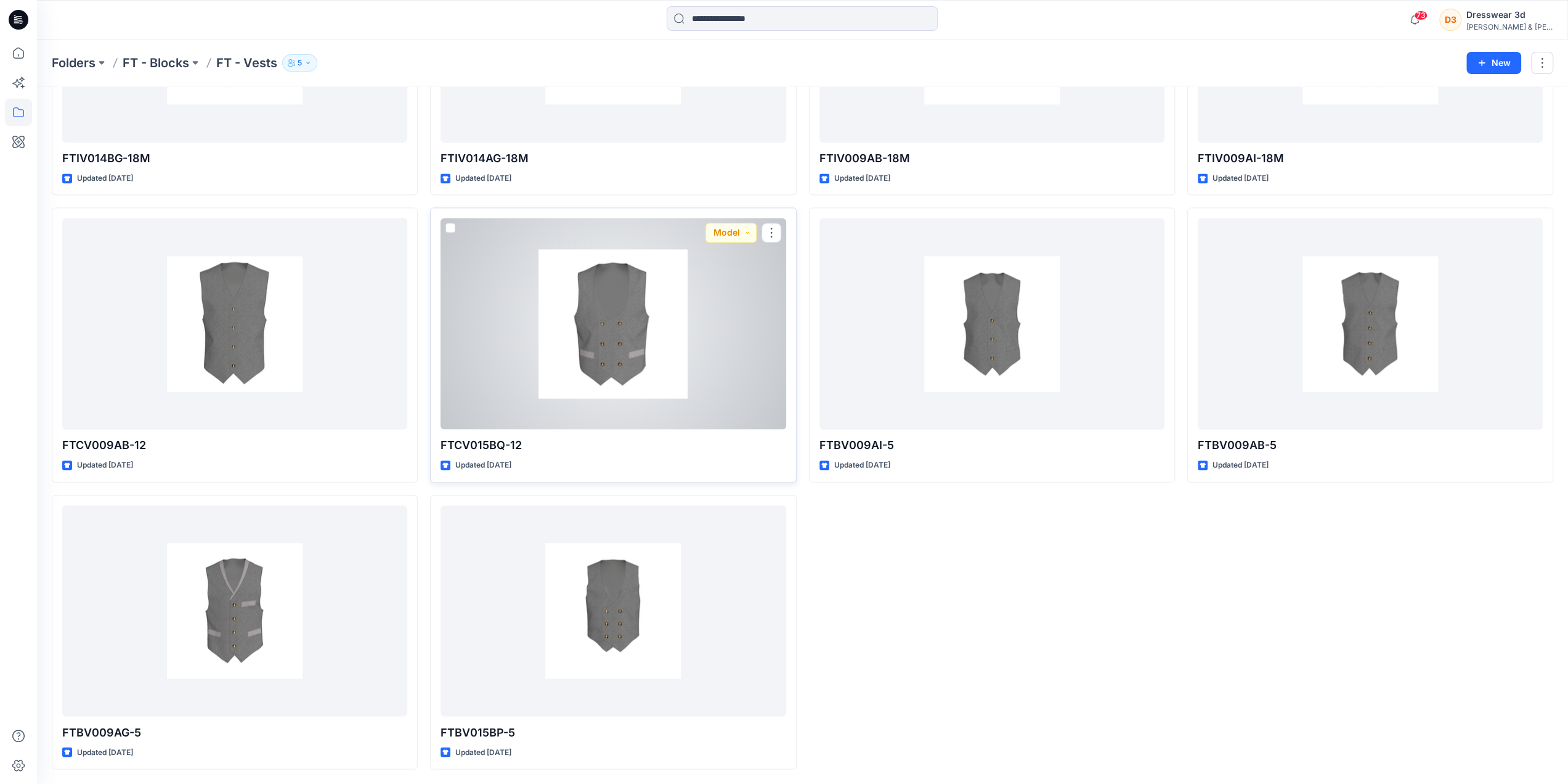
scroll to position [1664, 0]
click at [629, 345] on div at bounding box center [613, 323] width 345 height 212
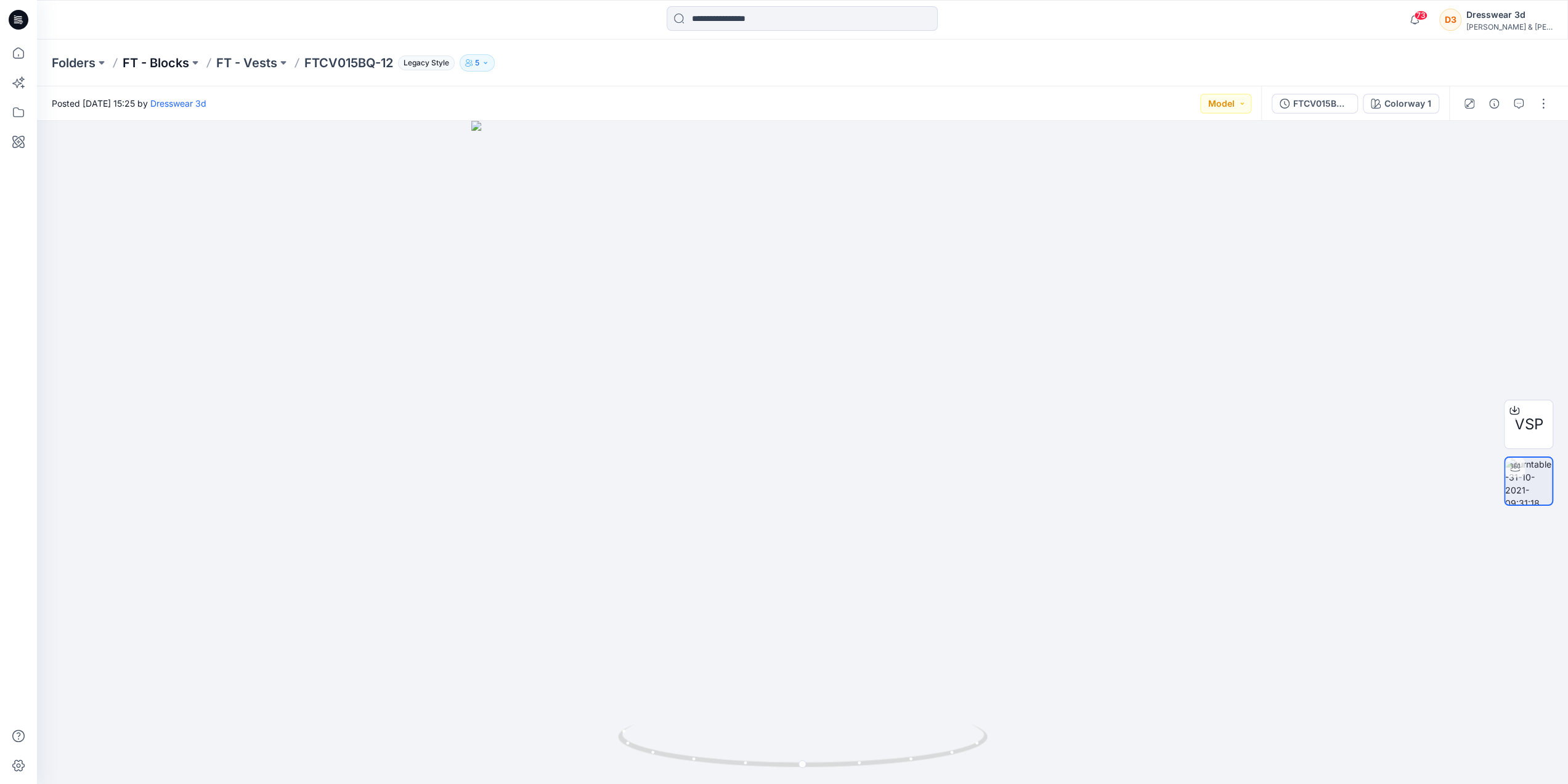
click at [151, 60] on p "FT - Blocks" at bounding box center [156, 63] width 66 height 17
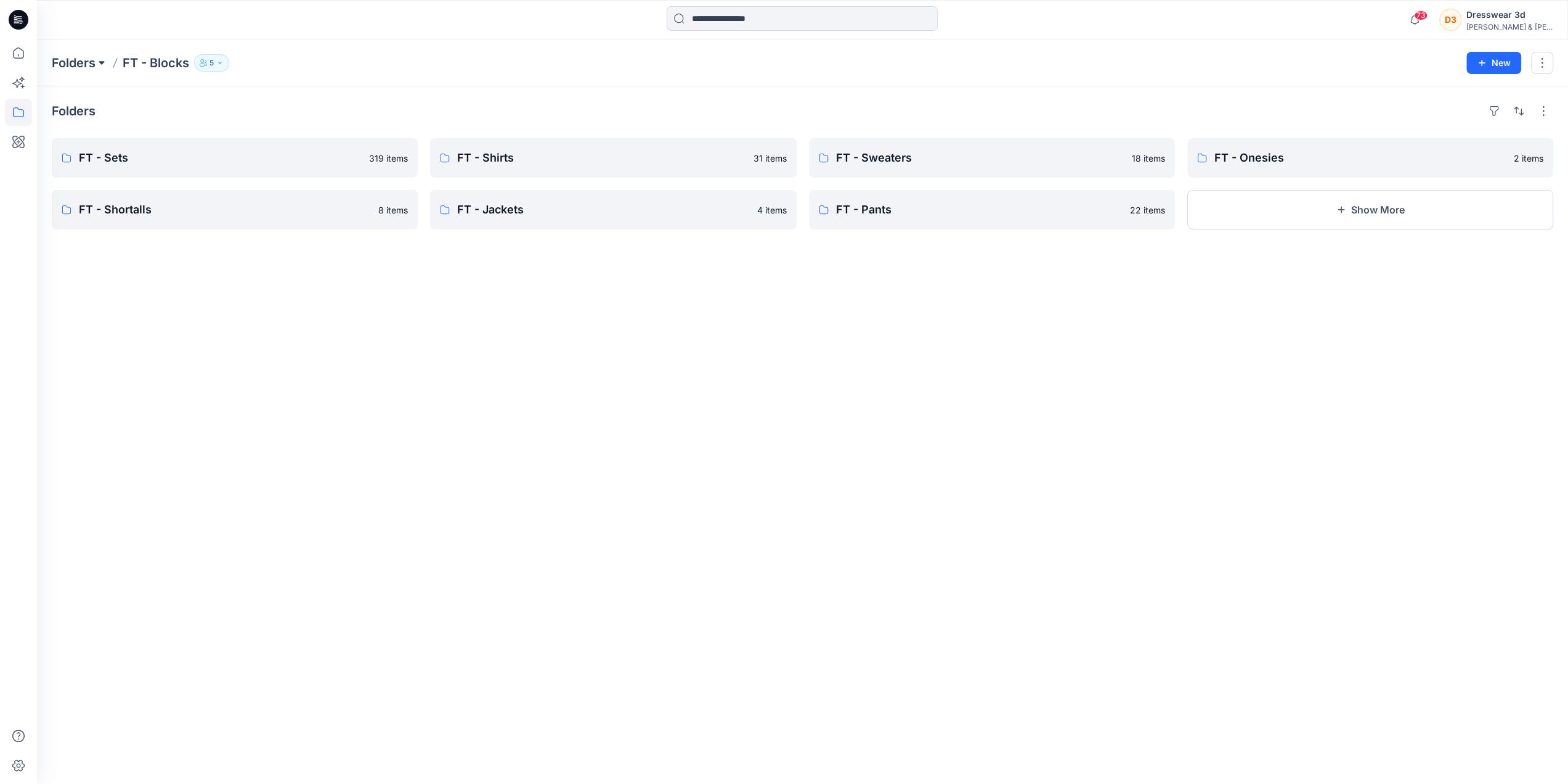
click at [98, 64] on button at bounding box center [101, 63] width 12 height 17
click at [85, 249] on p "VH - Blocks" at bounding box center [85, 250] width 47 height 15
click at [450, 196] on link "VH - Vests" at bounding box center [613, 210] width 366 height 40
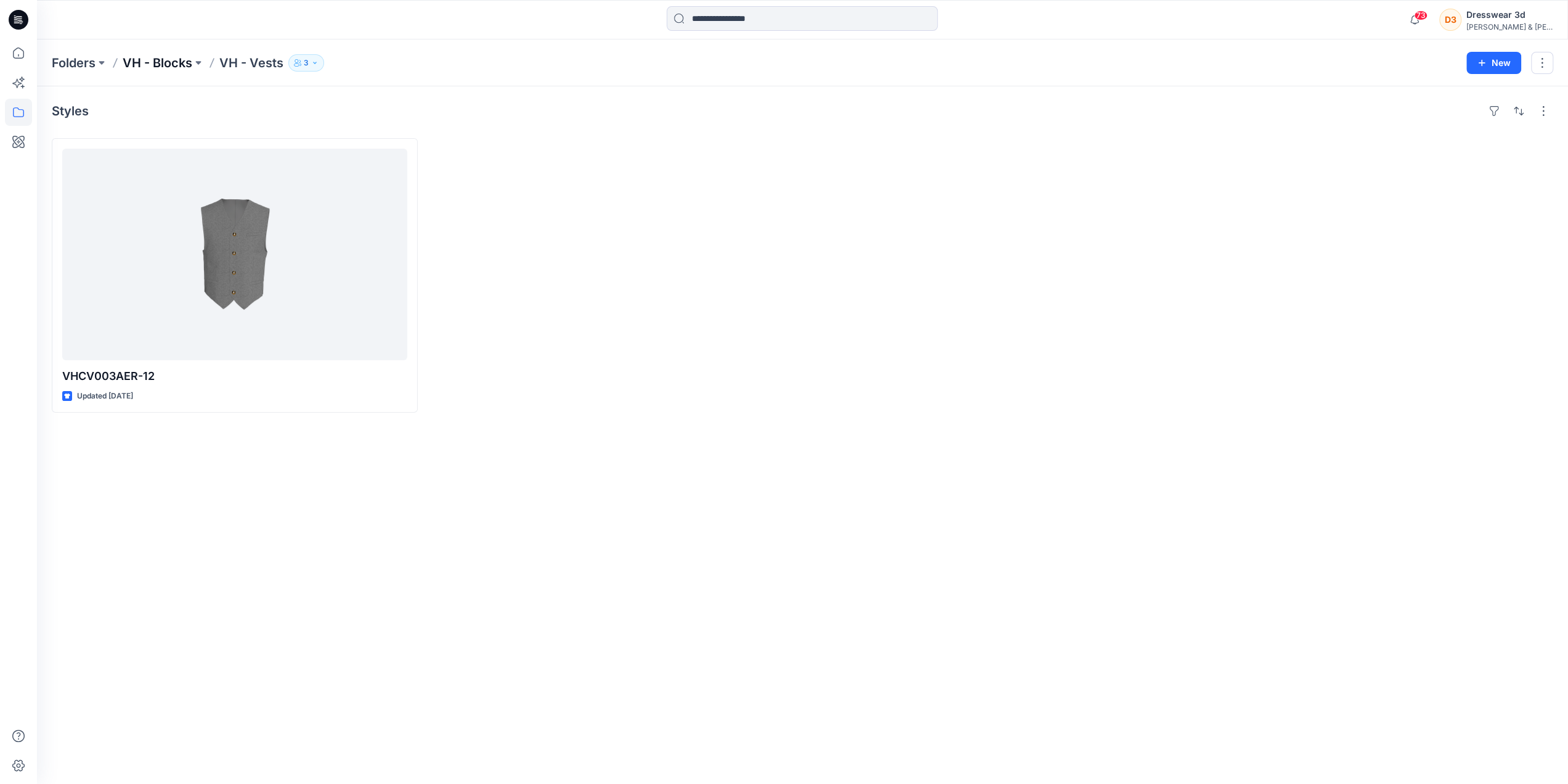
click at [174, 61] on p "VH - Blocks" at bounding box center [157, 63] width 69 height 17
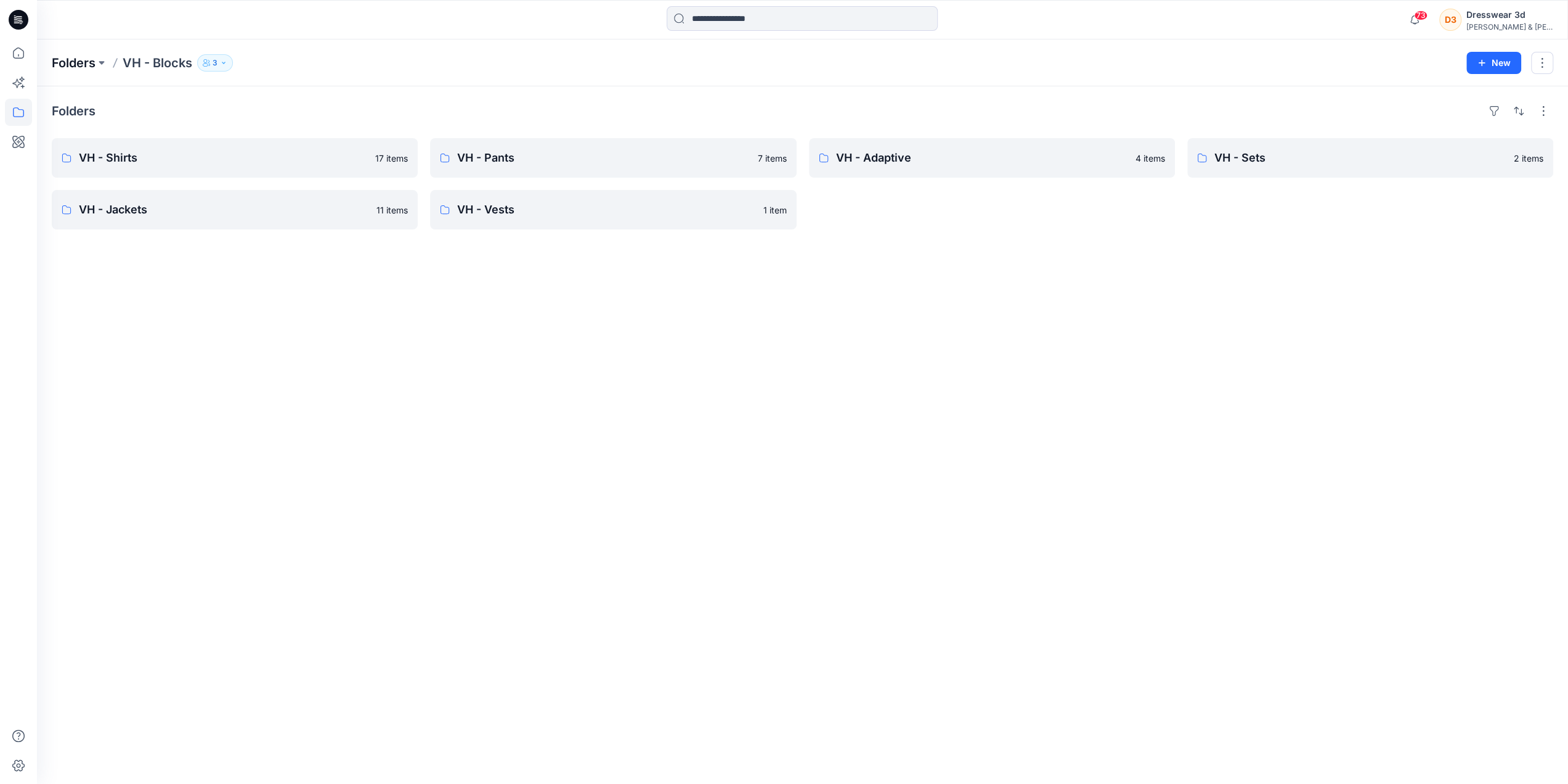
click at [77, 60] on p "Folders" at bounding box center [74, 63] width 44 height 17
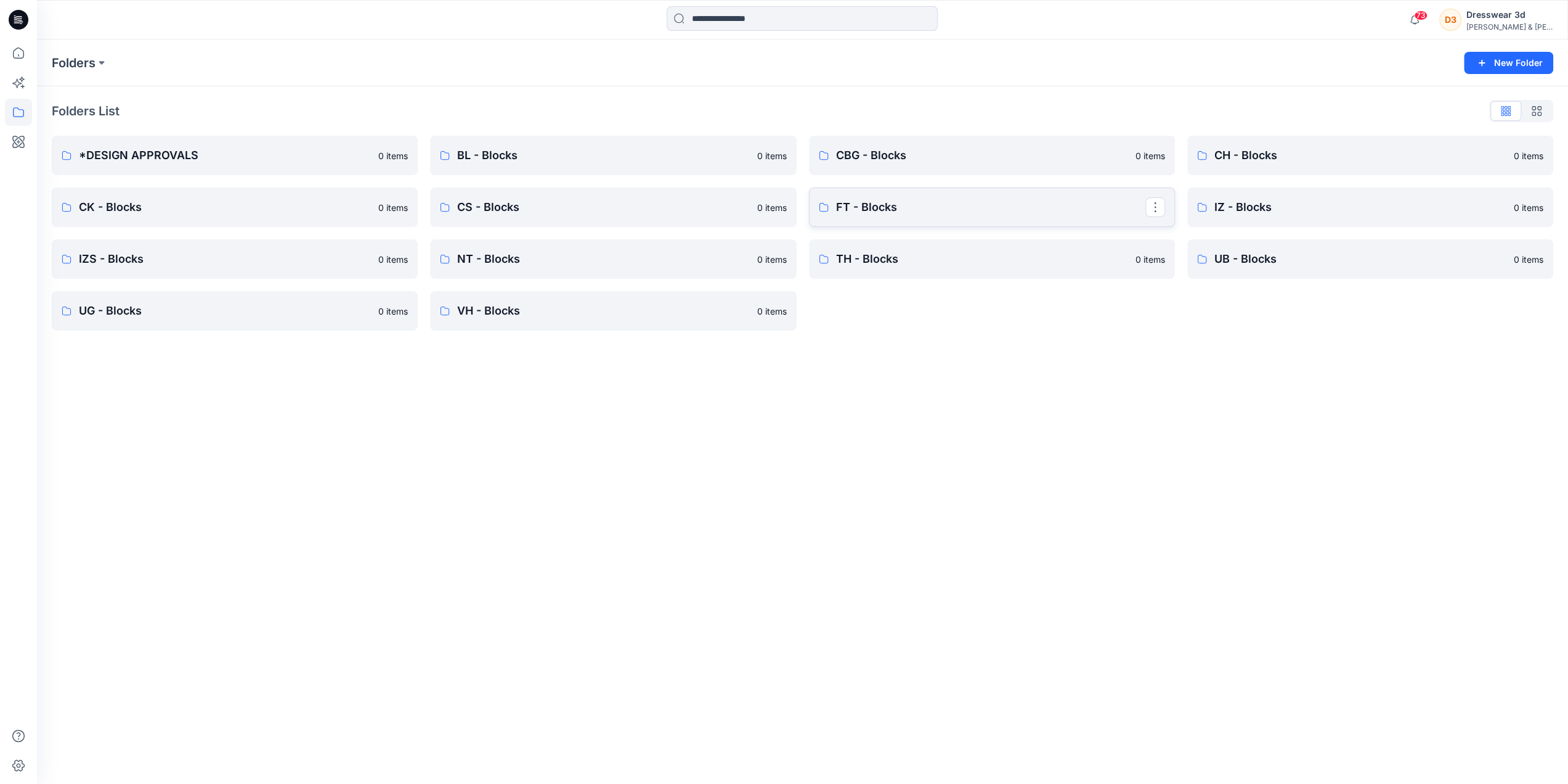
click at [927, 198] on p "FT - Blocks" at bounding box center [990, 207] width 309 height 17
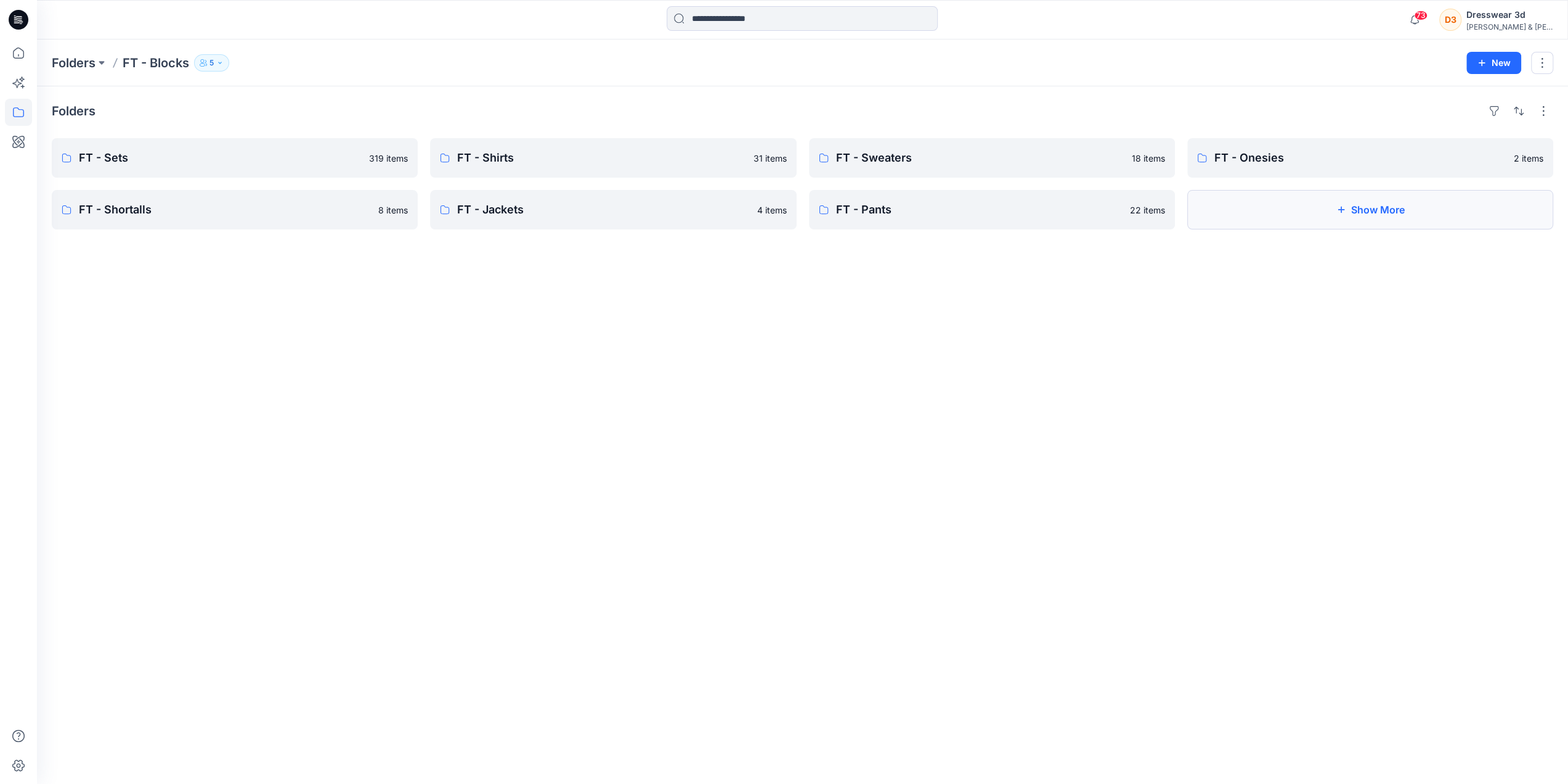
click at [1282, 198] on button "Show More" at bounding box center [1371, 210] width 366 height 40
click at [1226, 201] on p "FT - Vests" at bounding box center [1369, 210] width 309 height 17
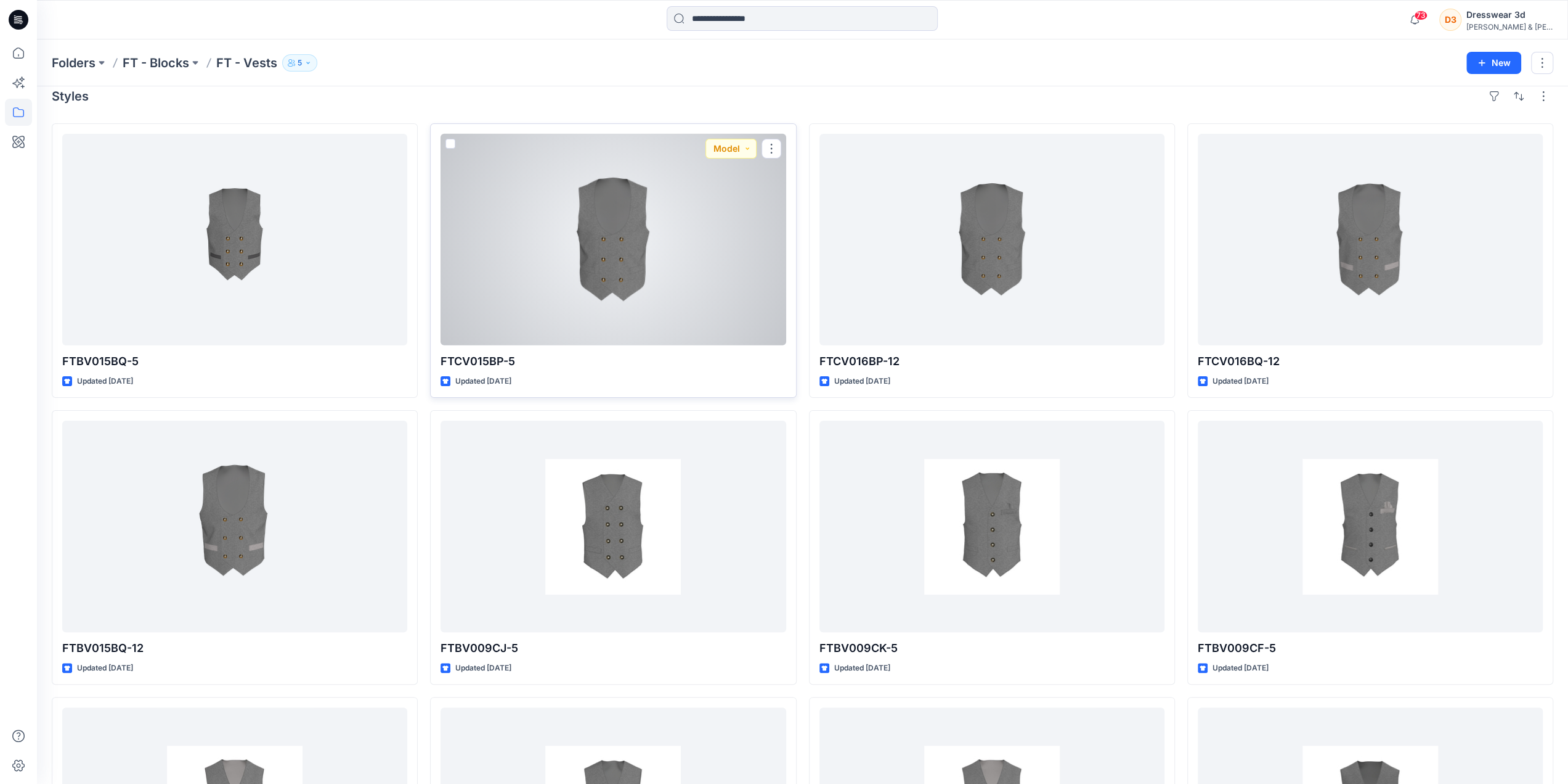
click at [480, 364] on p "FTCV015BP-5" at bounding box center [613, 362] width 345 height 17
